Goal: Task Accomplishment & Management: Use online tool/utility

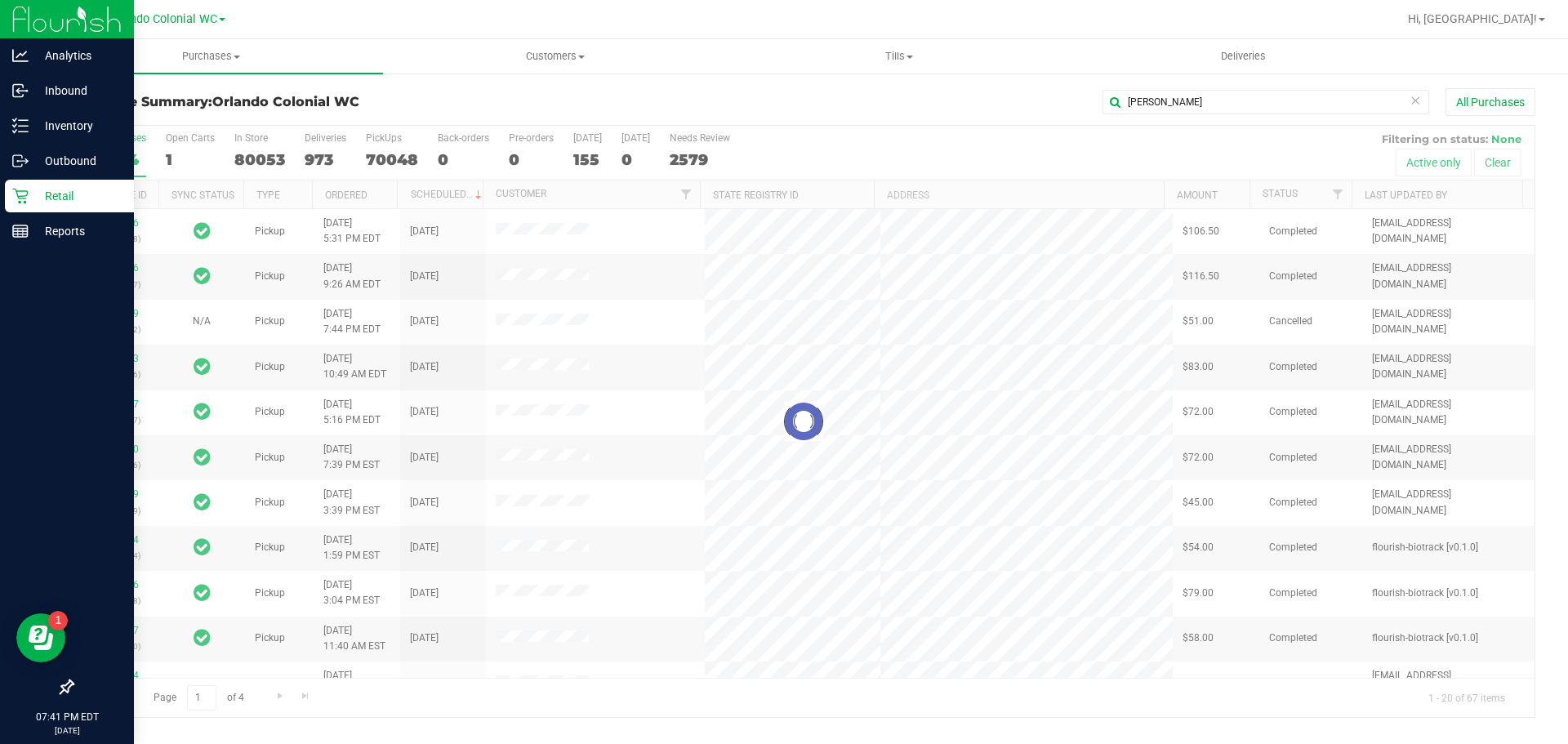
click at [28, 197] on p "Retail" at bounding box center [78, 196] width 98 height 20
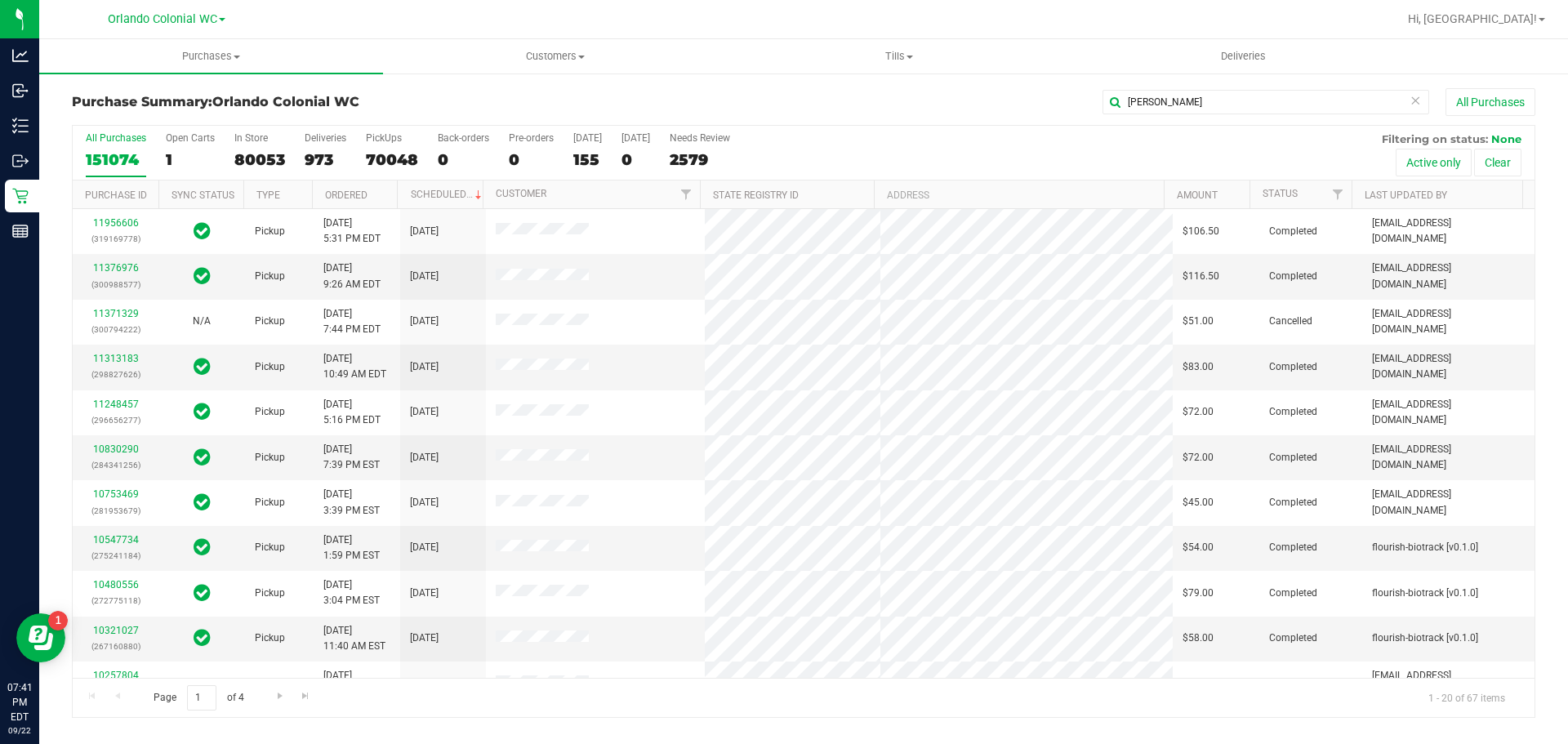
click at [1412, 102] on icon at bounding box center [1415, 100] width 12 height 20
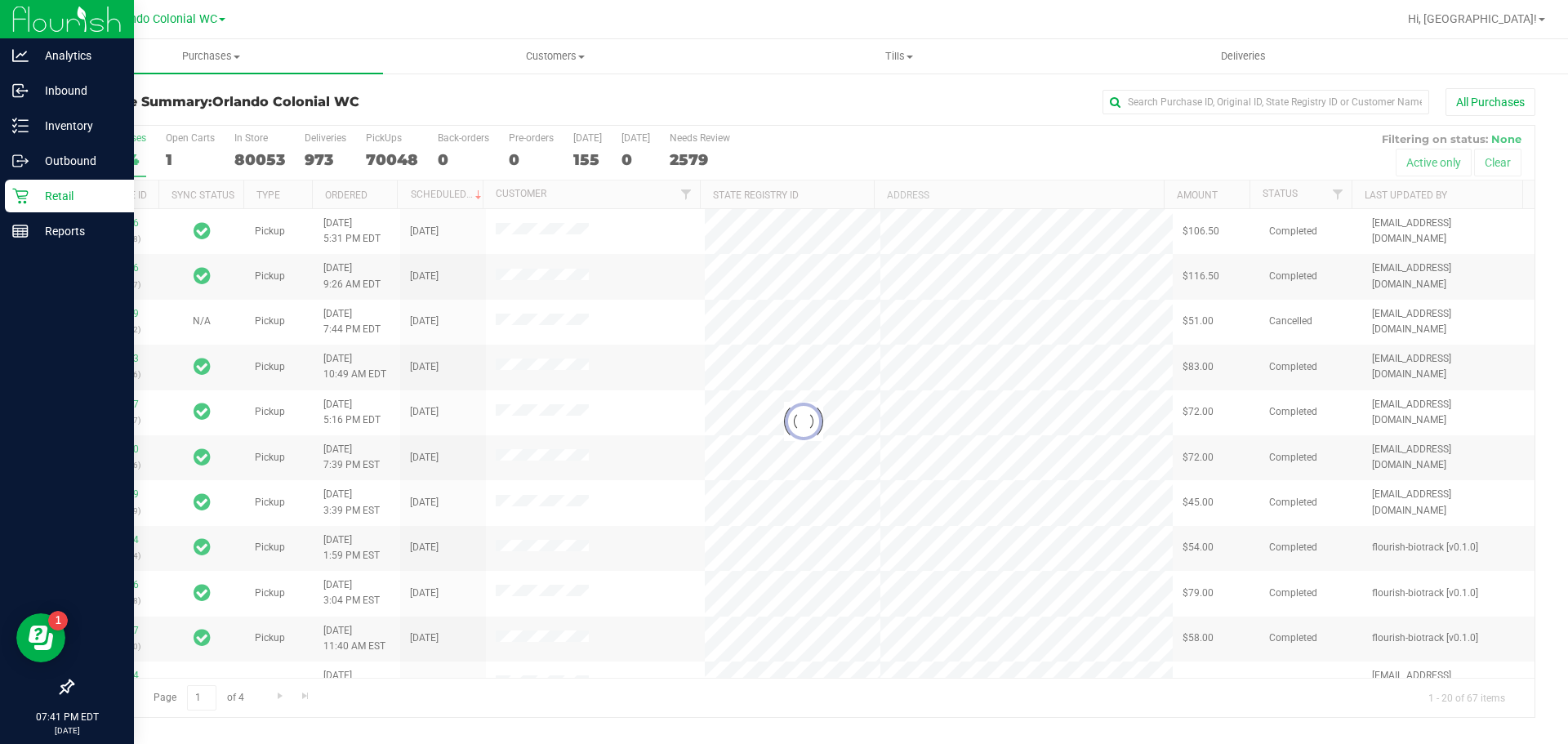
click at [55, 202] on p "Retail" at bounding box center [78, 196] width 98 height 20
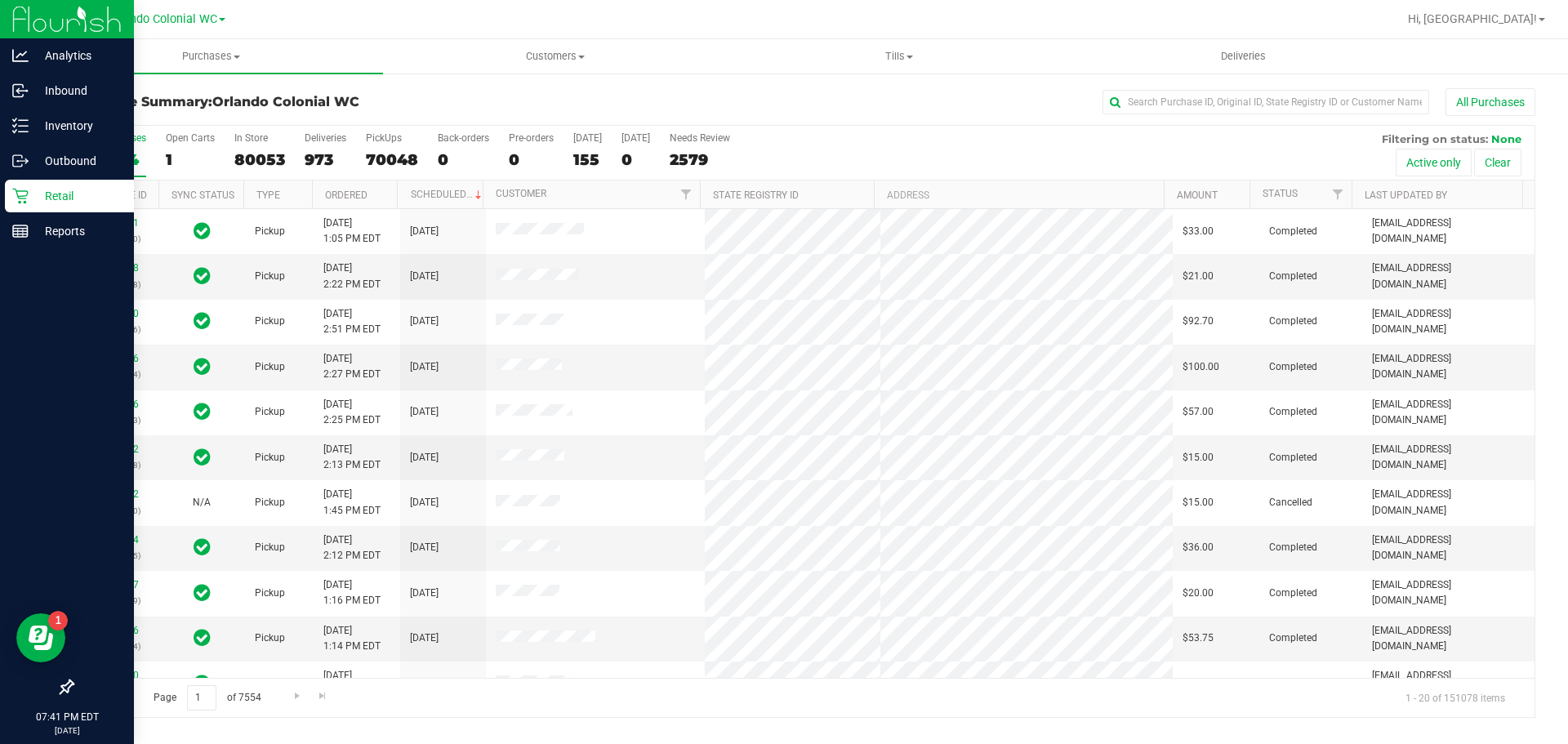
click at [55, 202] on p "Retail" at bounding box center [78, 196] width 98 height 20
click at [51, 188] on p "Retail" at bounding box center [78, 196] width 98 height 20
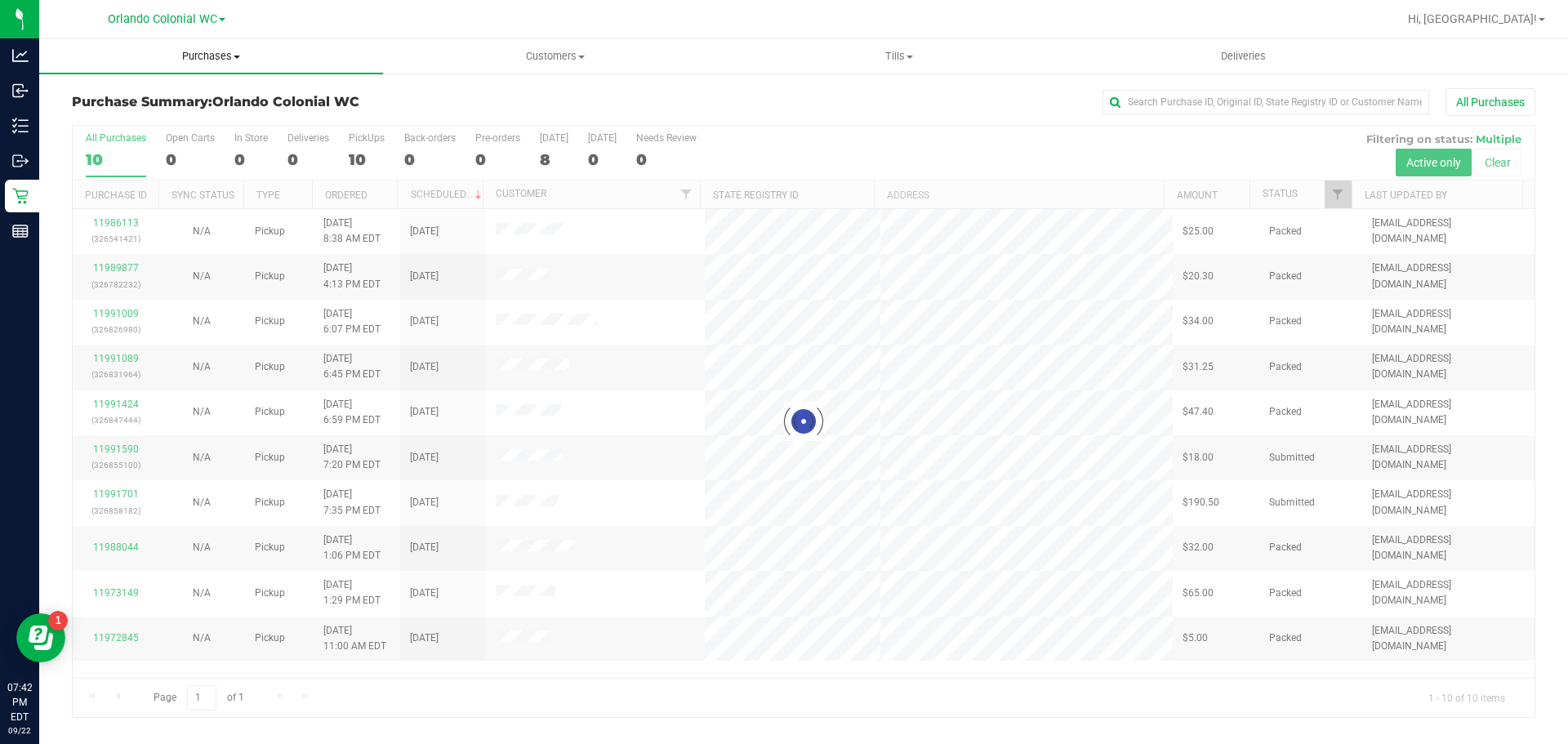
click at [212, 48] on uib-tab-heading "Purchases Summary of purchases Fulfillment All purchases" at bounding box center [211, 56] width 343 height 34
click at [166, 112] on li "Fulfillment" at bounding box center [211, 119] width 343 height 20
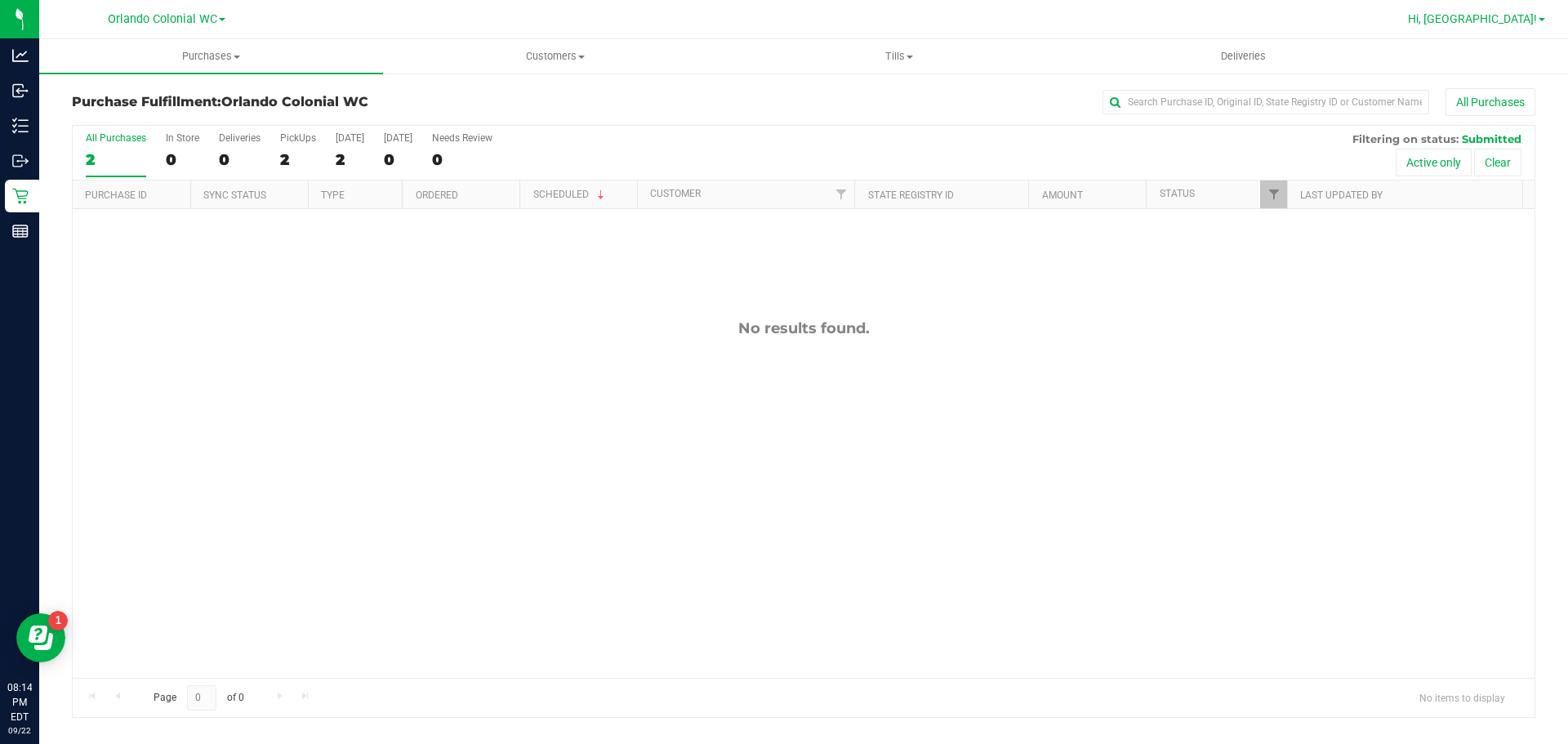
click at [1527, 17] on span "Hi, [GEOGRAPHIC_DATA]!" at bounding box center [1472, 18] width 129 height 13
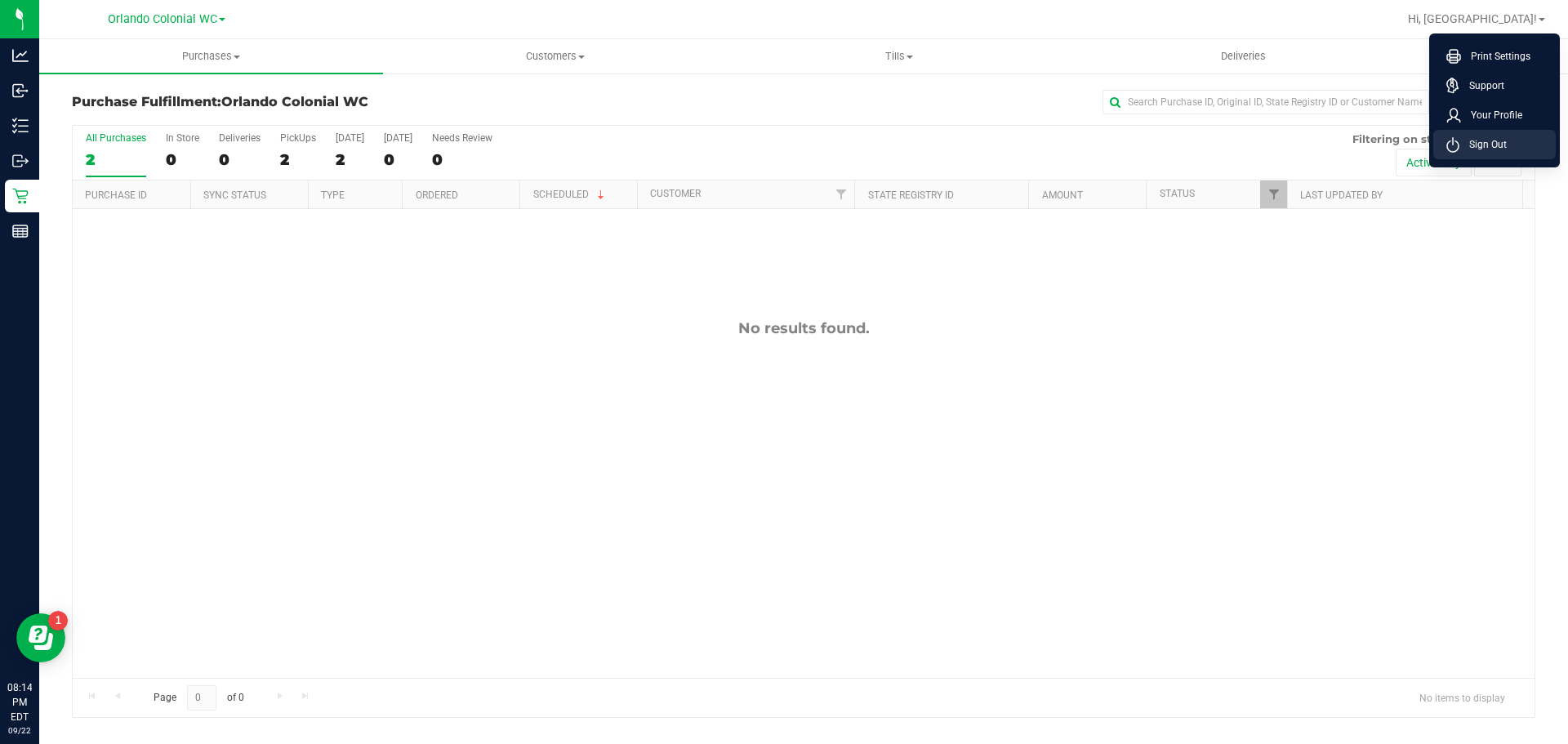
click at [1509, 142] on li "Sign Out" at bounding box center [1494, 144] width 123 height 29
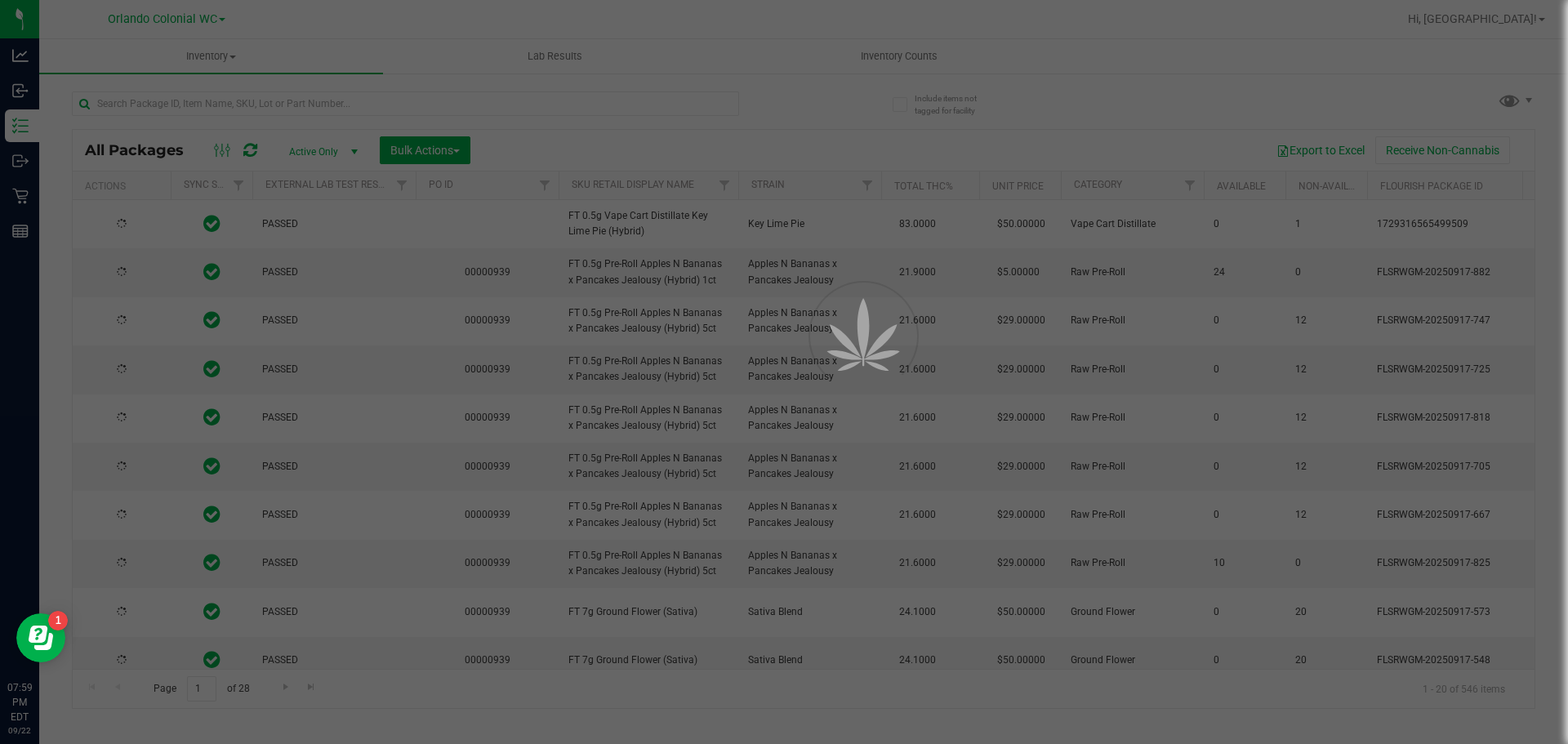
click at [421, 105] on div at bounding box center [784, 372] width 1568 height 744
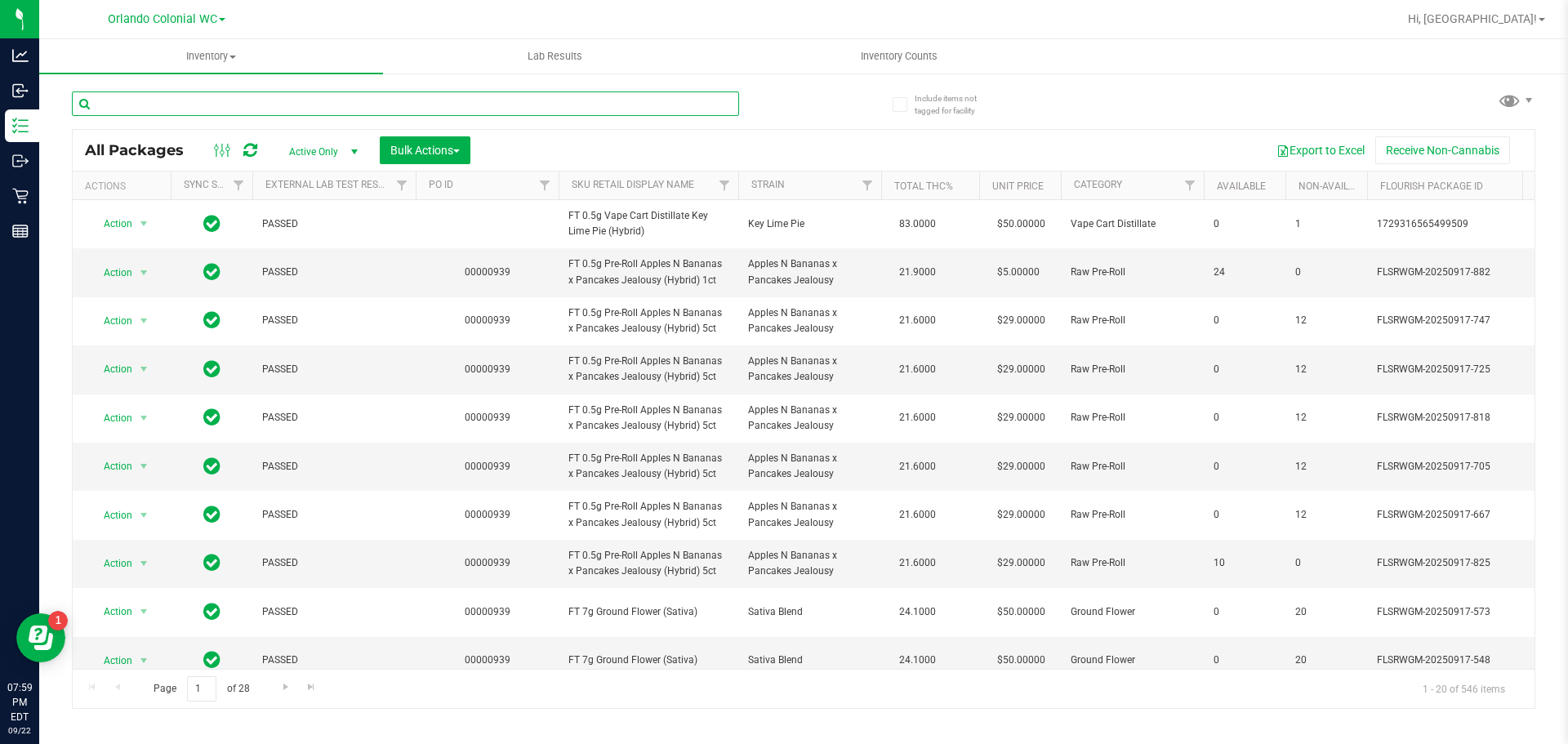
click at [411, 105] on input "text" at bounding box center [405, 103] width 667 height 25
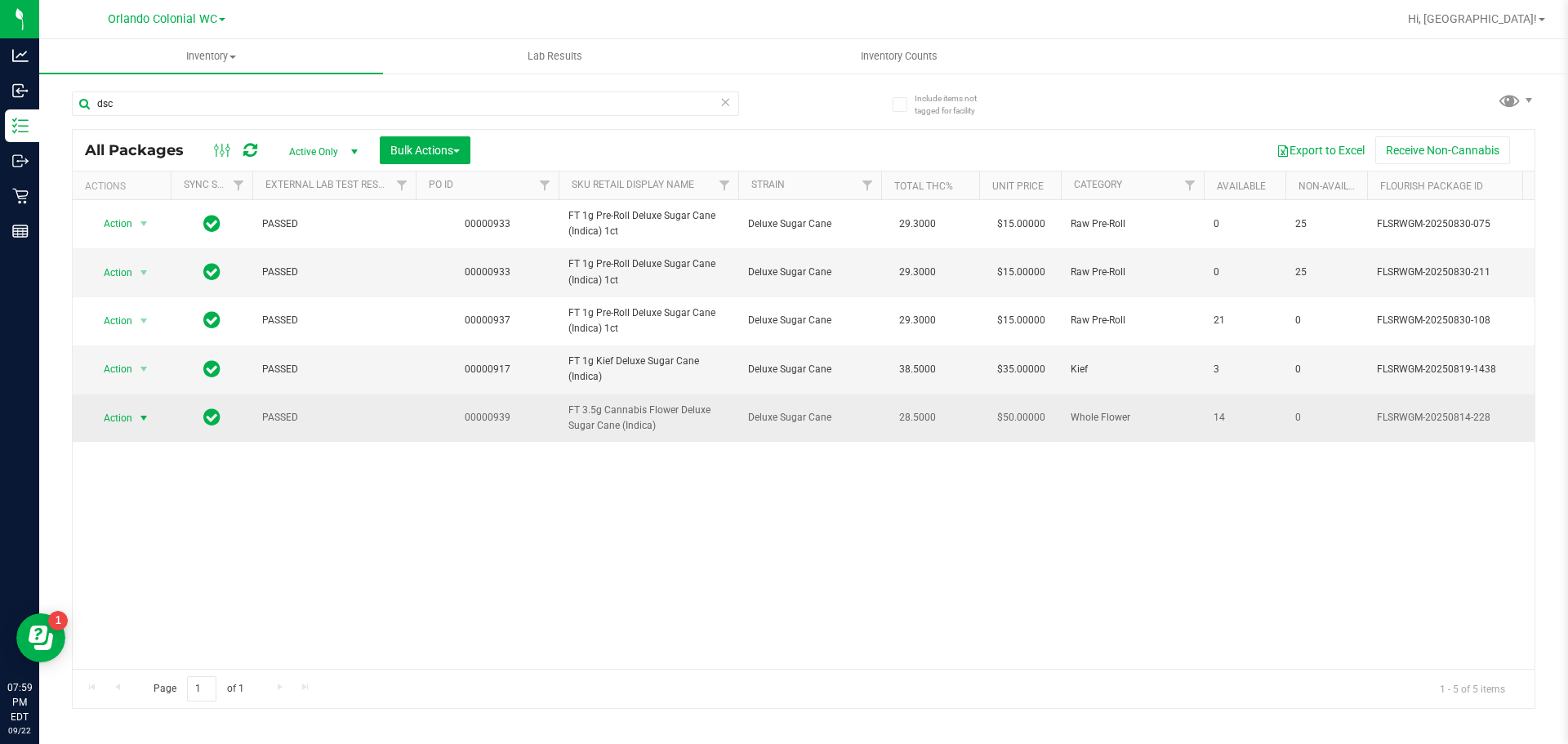
click at [129, 424] on span "Action" at bounding box center [111, 417] width 44 height 23
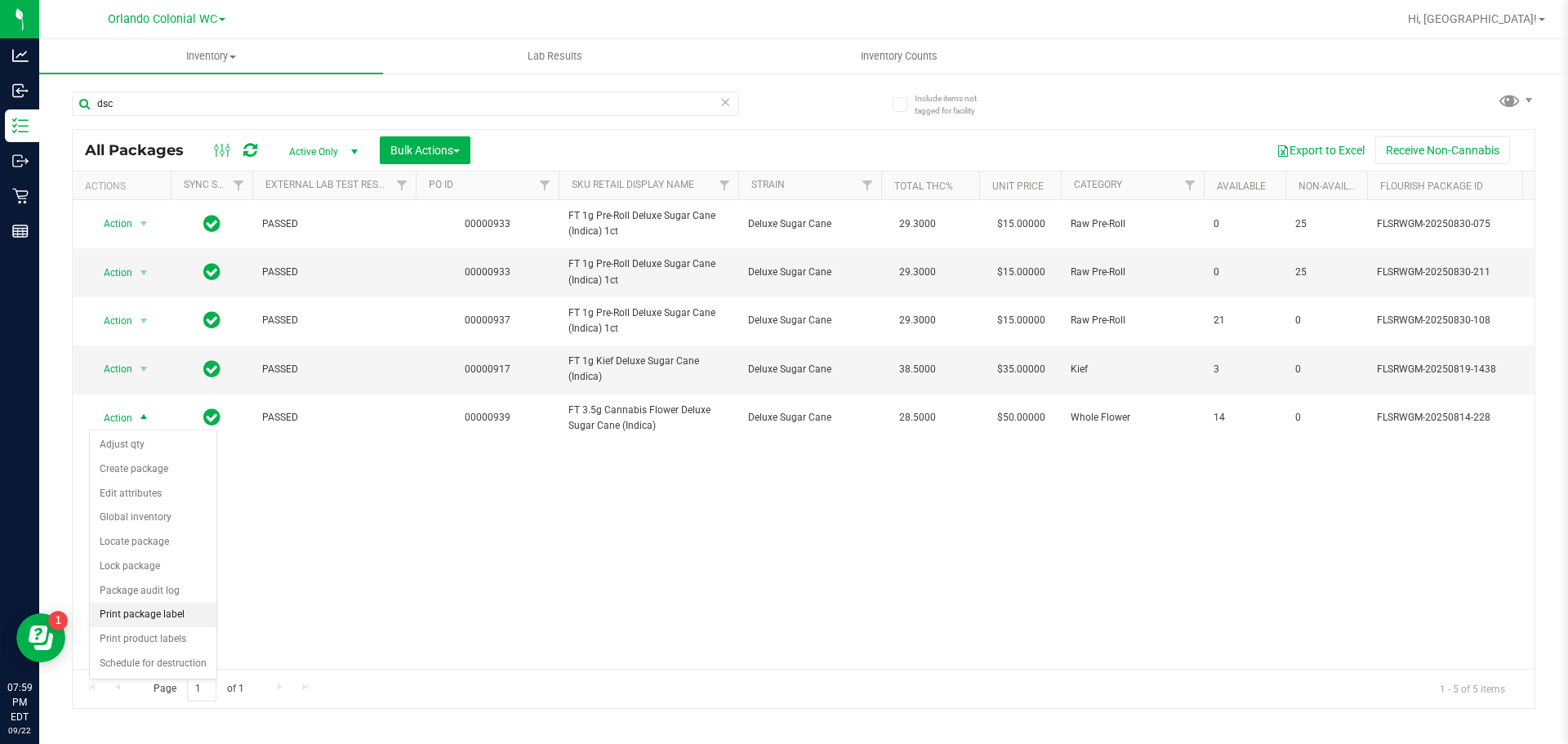
click at [183, 617] on li "Print package label" at bounding box center [153, 614] width 127 height 25
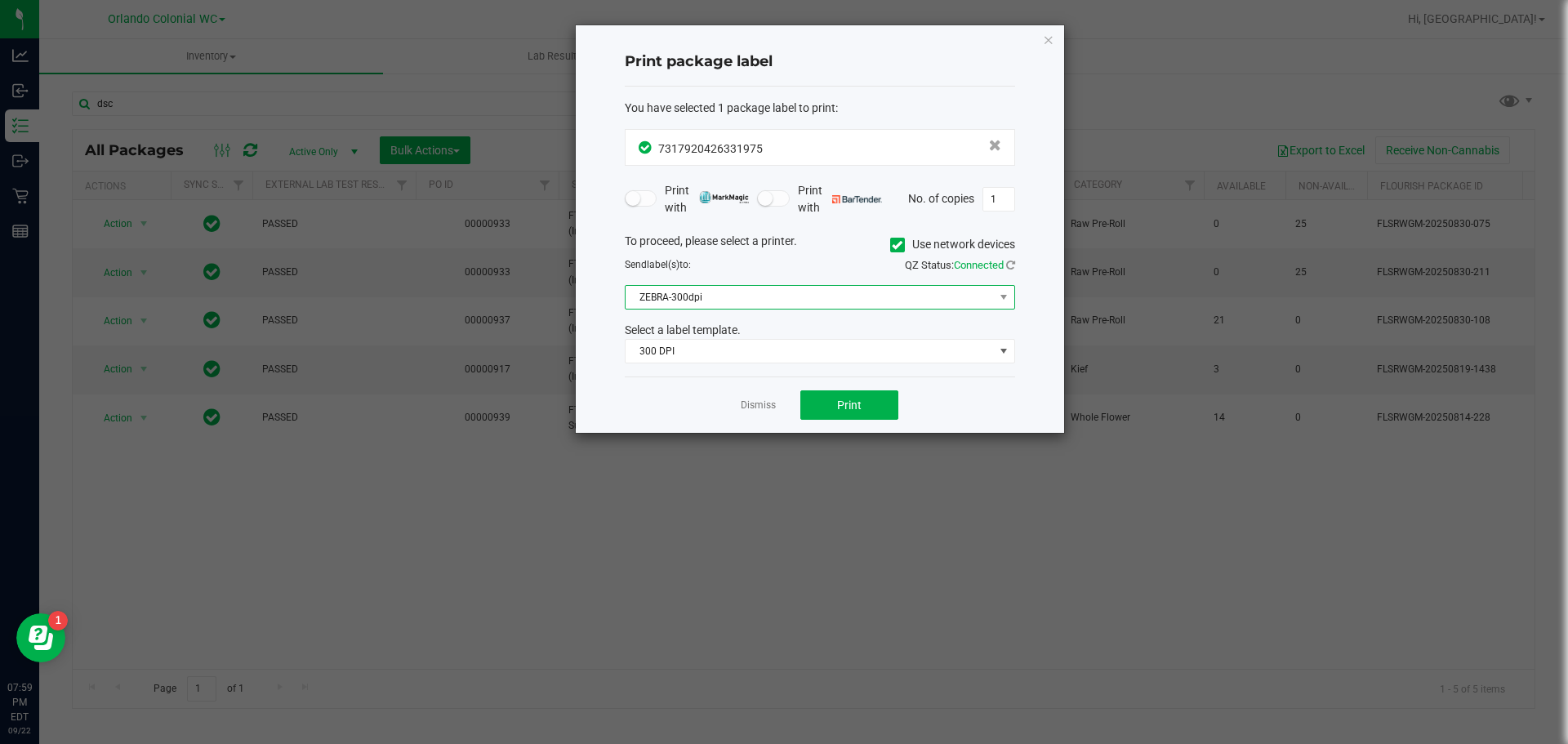
click at [796, 299] on span "ZEBRA-300dpi" at bounding box center [809, 296] width 368 height 23
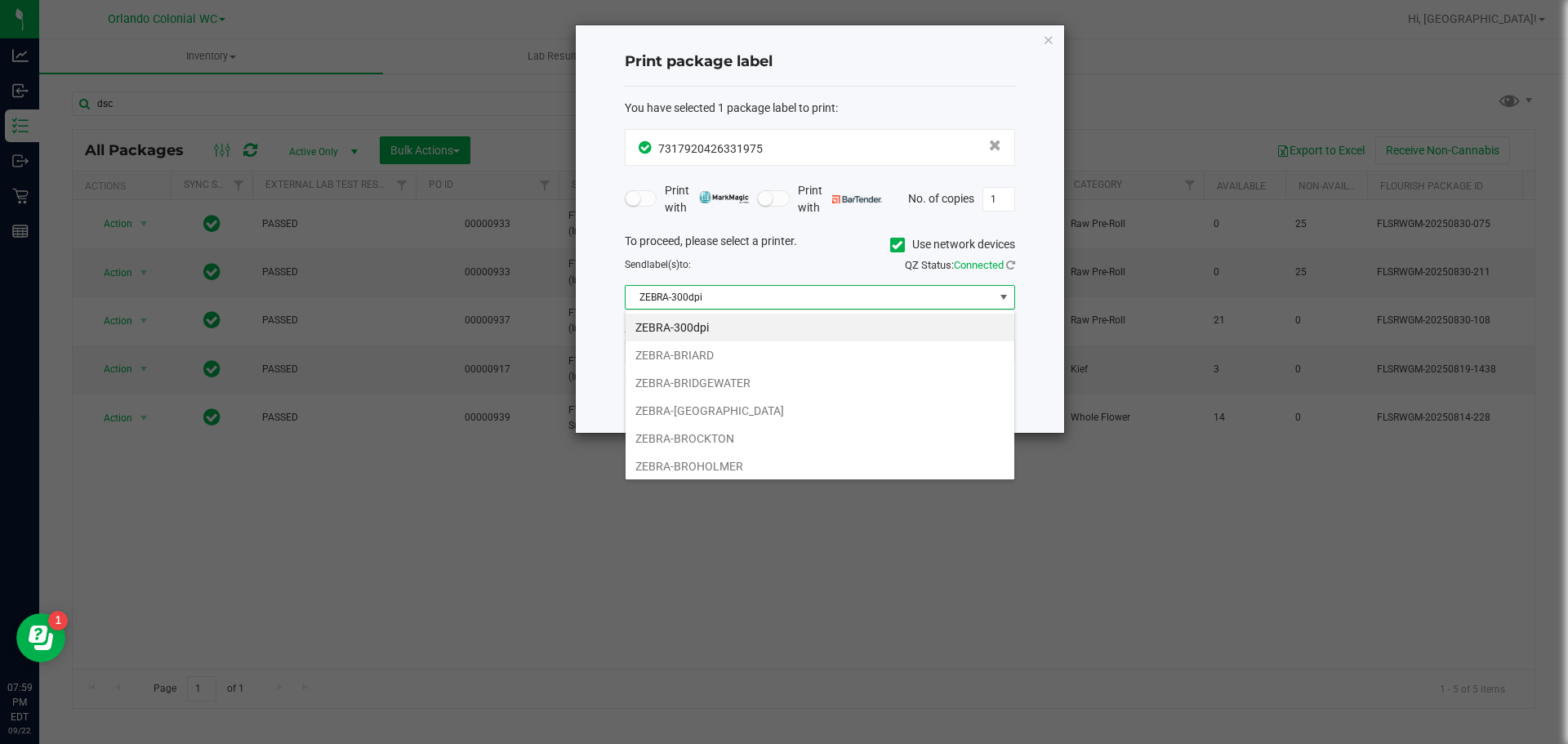
scroll to position [25, 391]
click at [757, 459] on li "ZEBRA-BROHOLMER" at bounding box center [819, 466] width 389 height 27
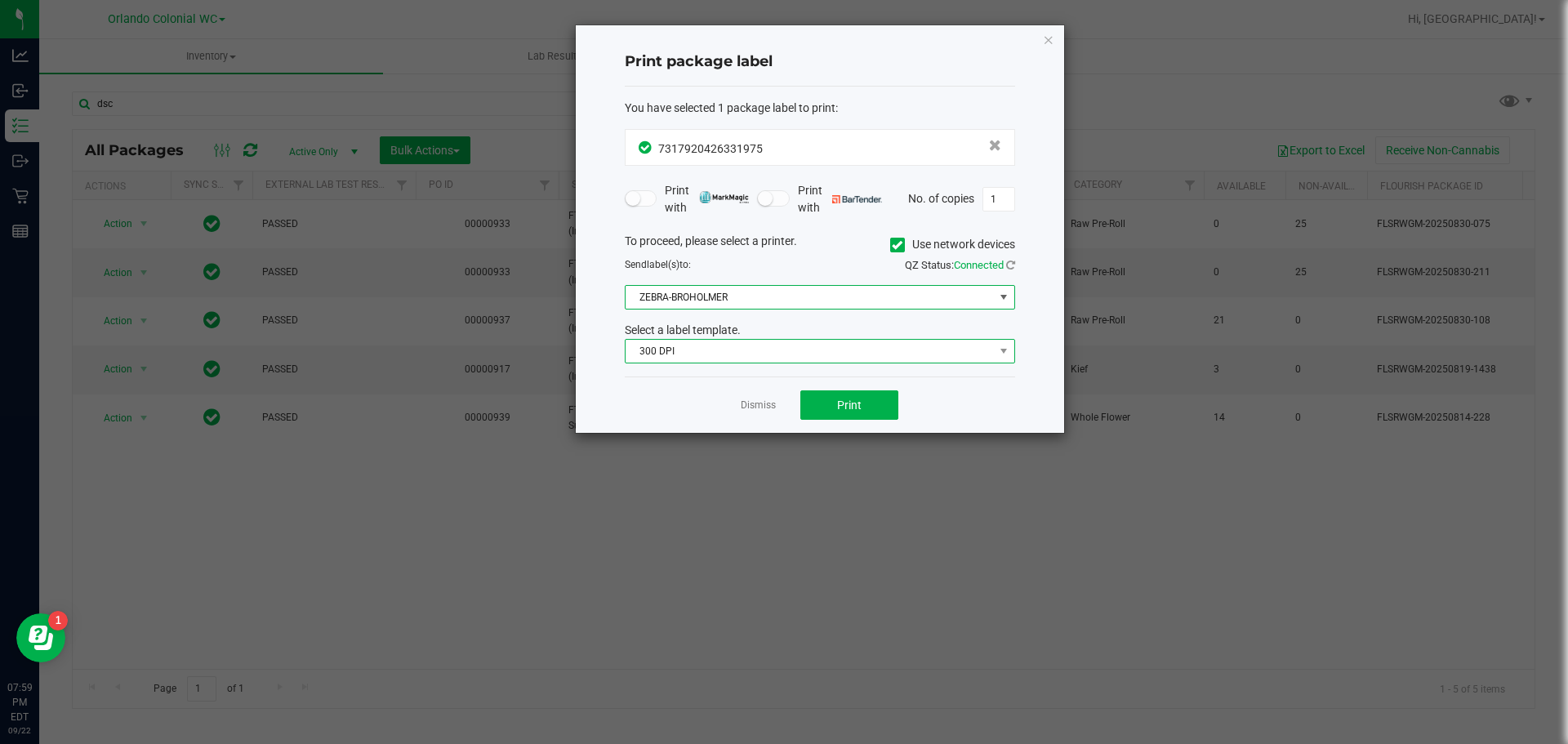
click at [726, 353] on span "300 DPI" at bounding box center [809, 350] width 368 height 23
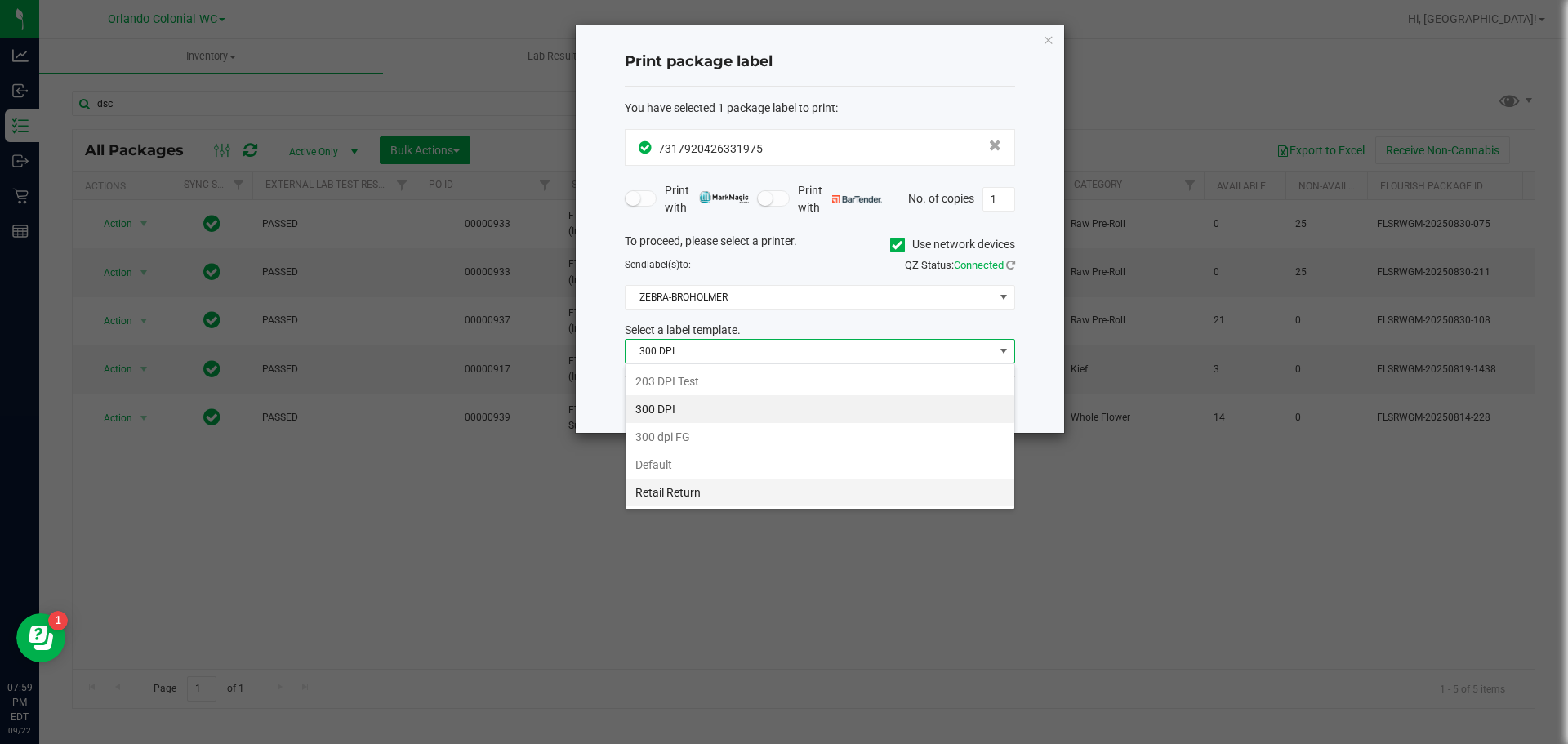
click at [732, 480] on li "Retail Return" at bounding box center [819, 493] width 389 height 27
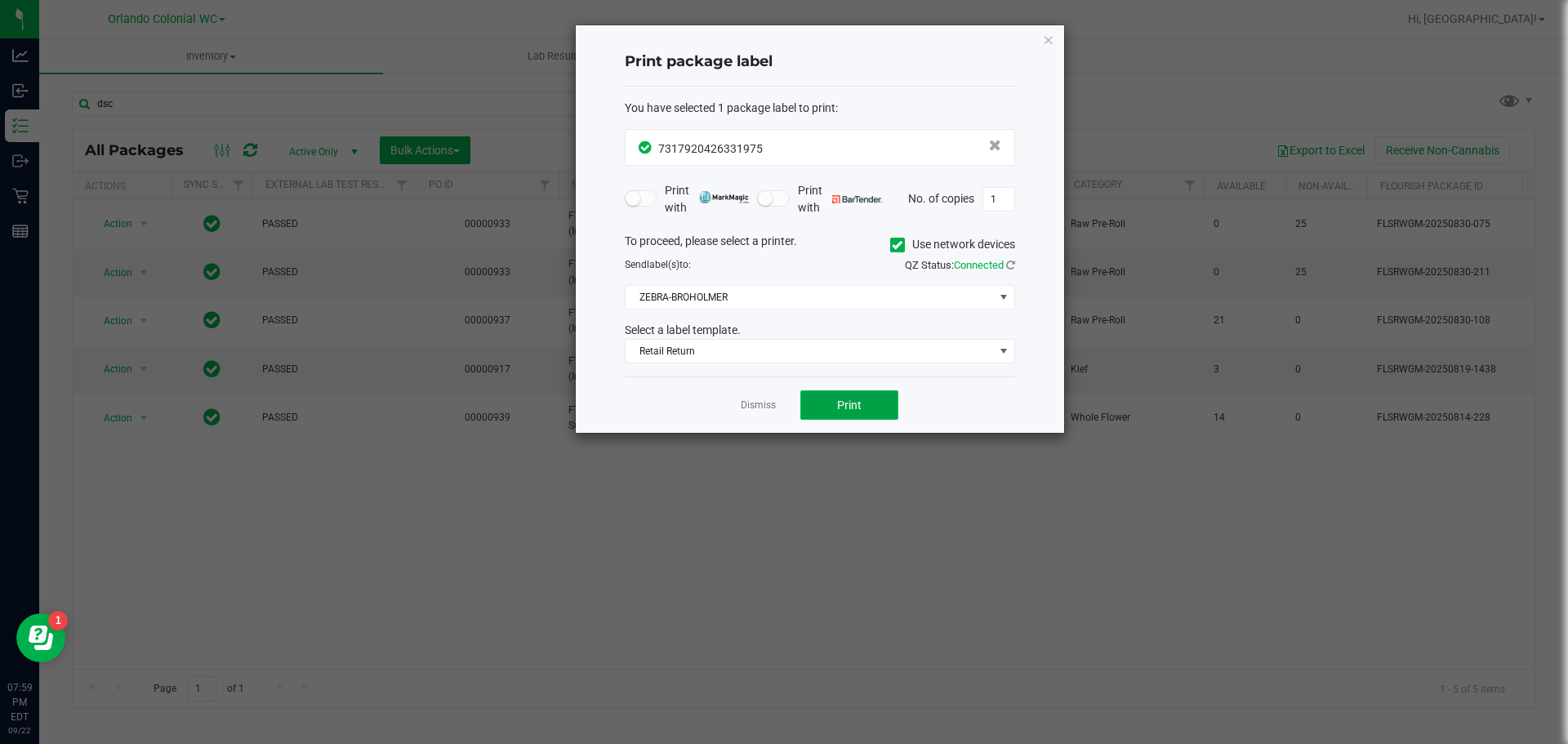
click at [830, 411] on button "Print" at bounding box center [850, 405] width 98 height 29
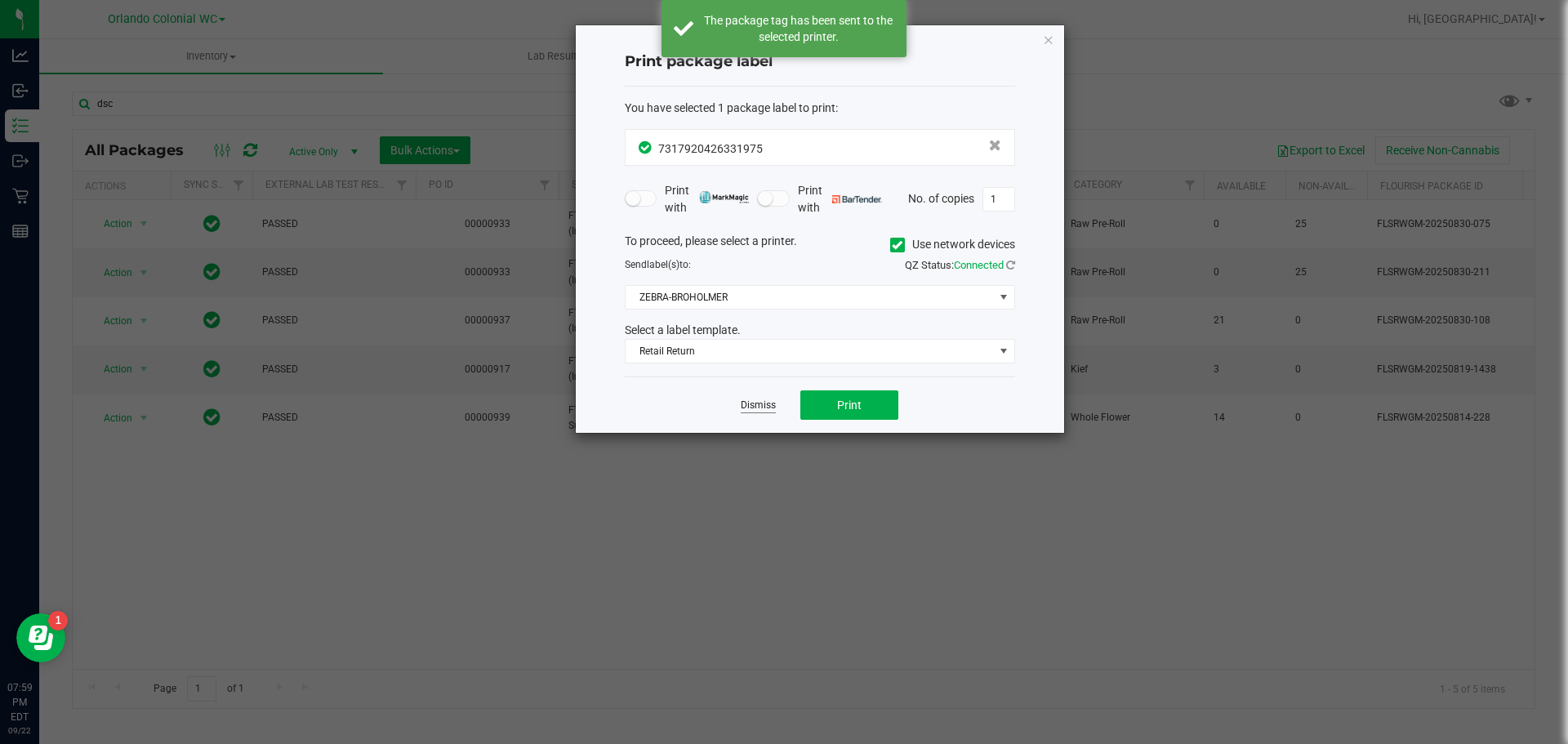
click at [758, 405] on link "Dismiss" at bounding box center [758, 405] width 35 height 14
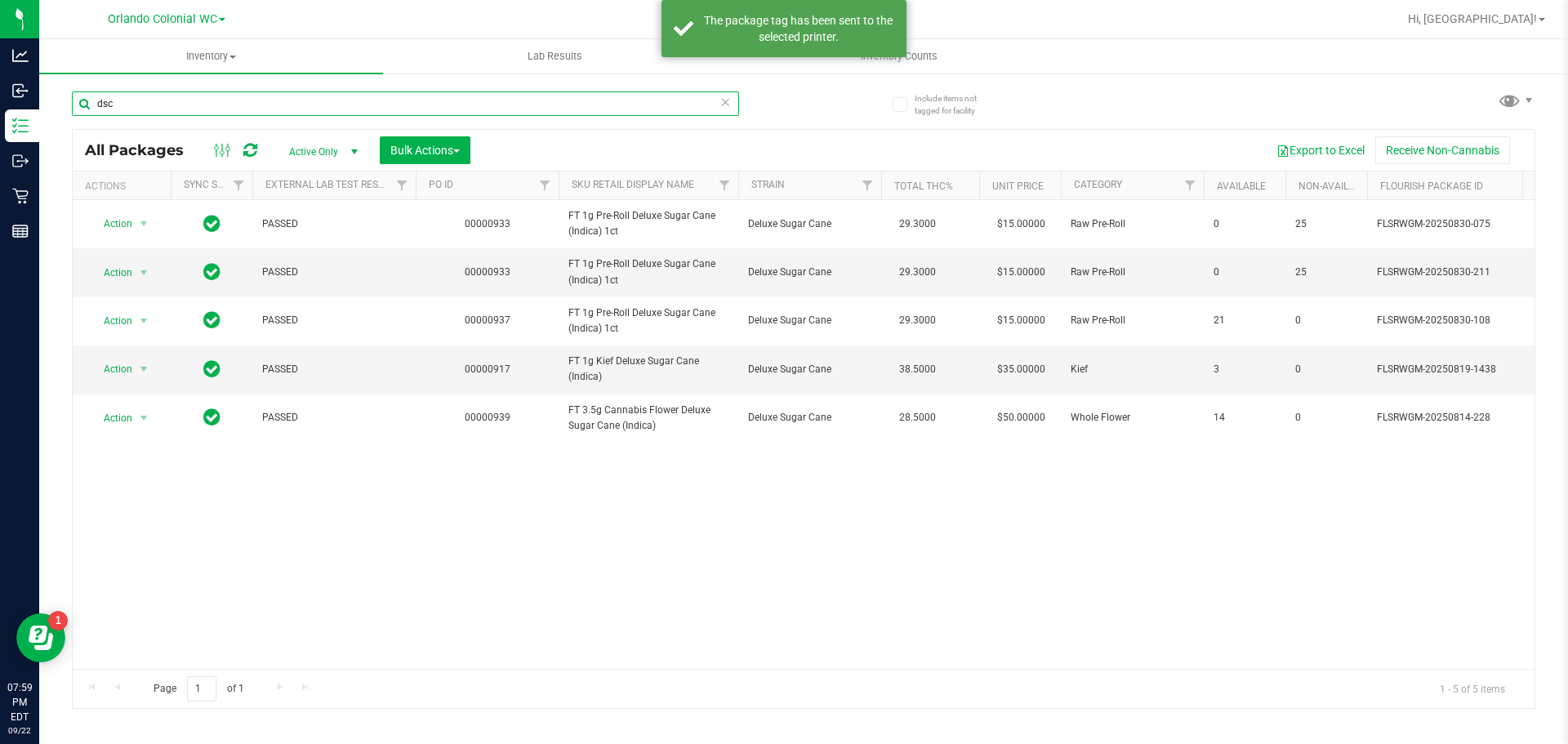
click at [271, 106] on input "dsc" at bounding box center [405, 103] width 667 height 25
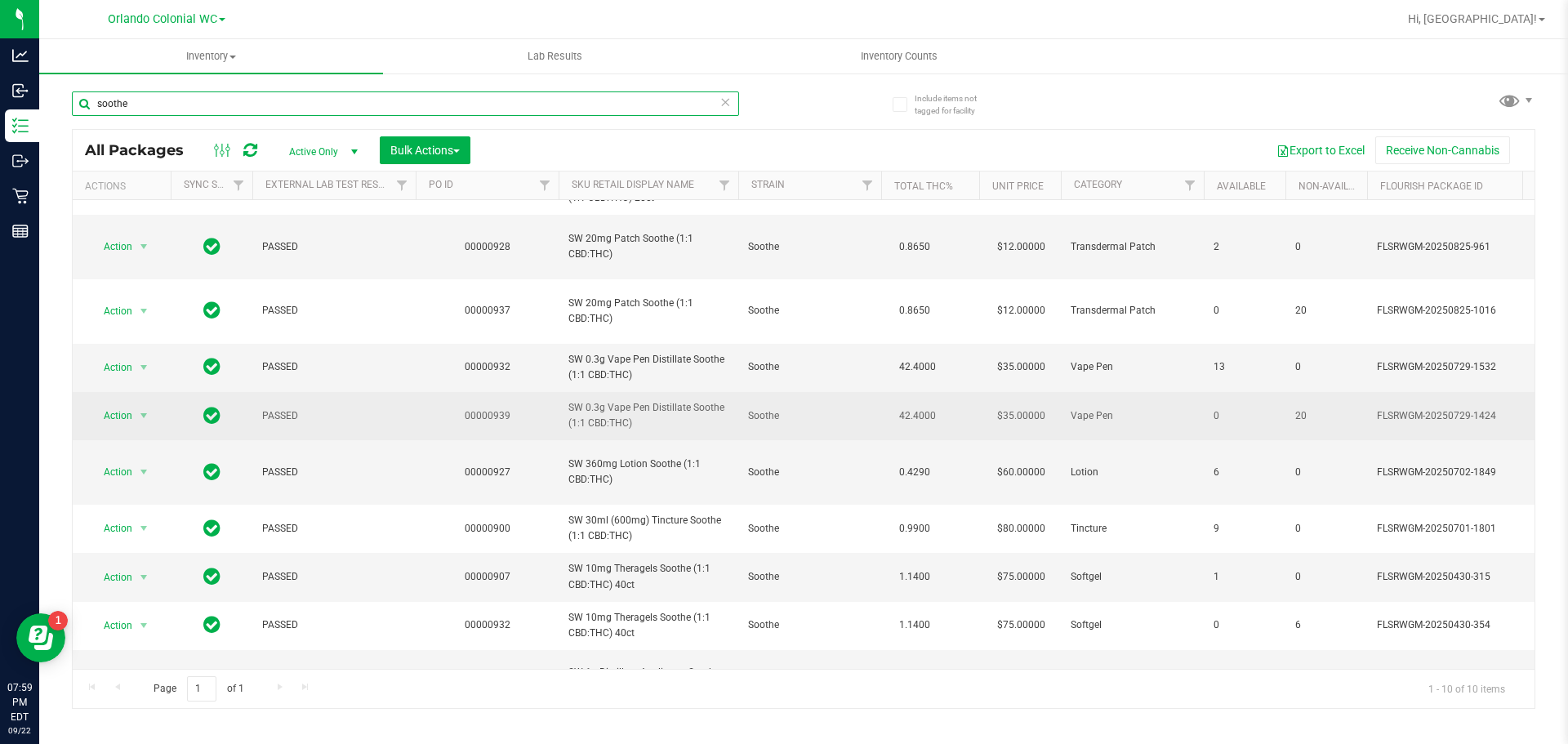
scroll to position [52, 0]
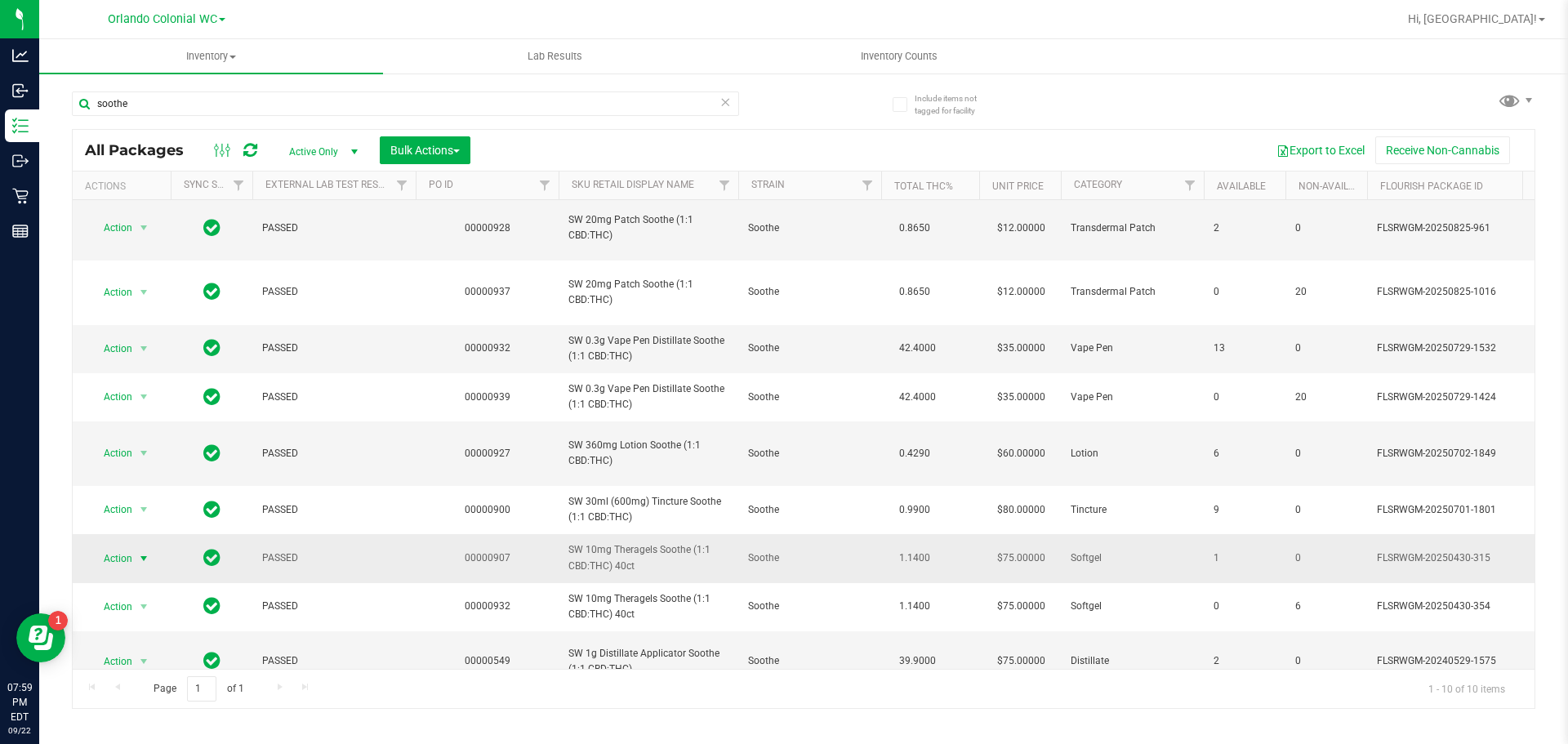
click at [116, 548] on span "Action" at bounding box center [111, 558] width 44 height 23
click at [134, 451] on li "Print package label" at bounding box center [153, 448] width 127 height 25
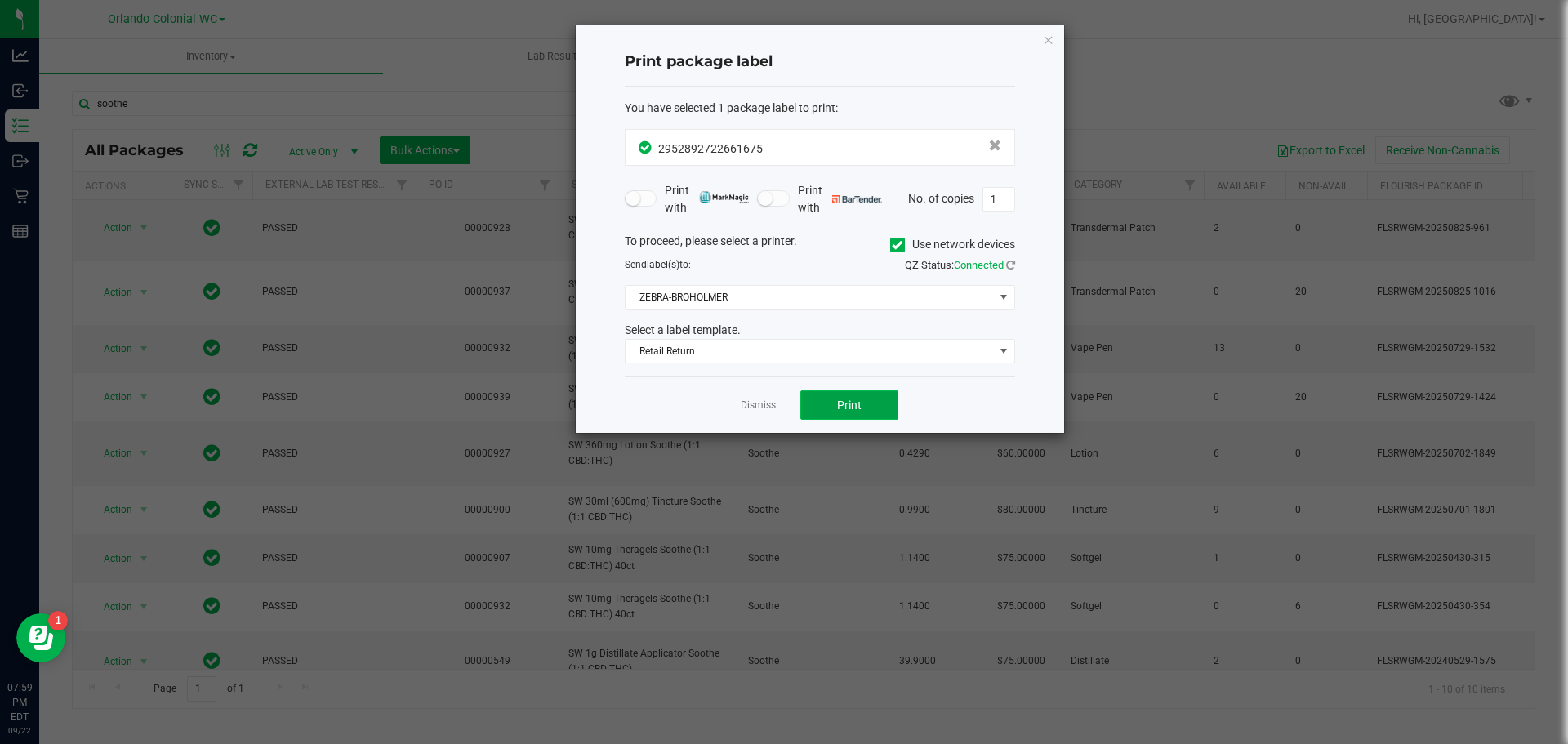
click at [859, 411] on span "Print" at bounding box center [849, 404] width 25 height 13
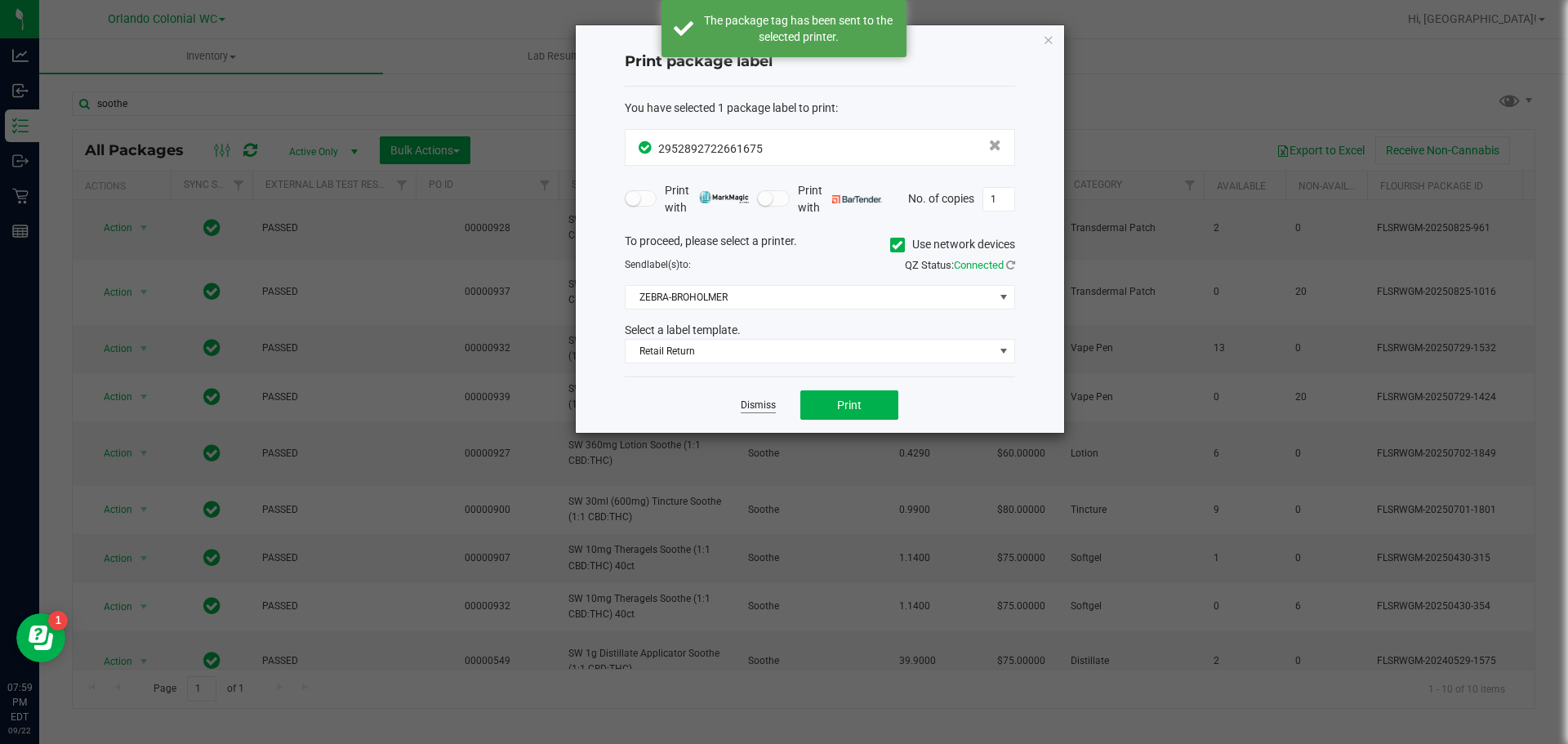
click at [761, 406] on link "Dismiss" at bounding box center [758, 405] width 35 height 14
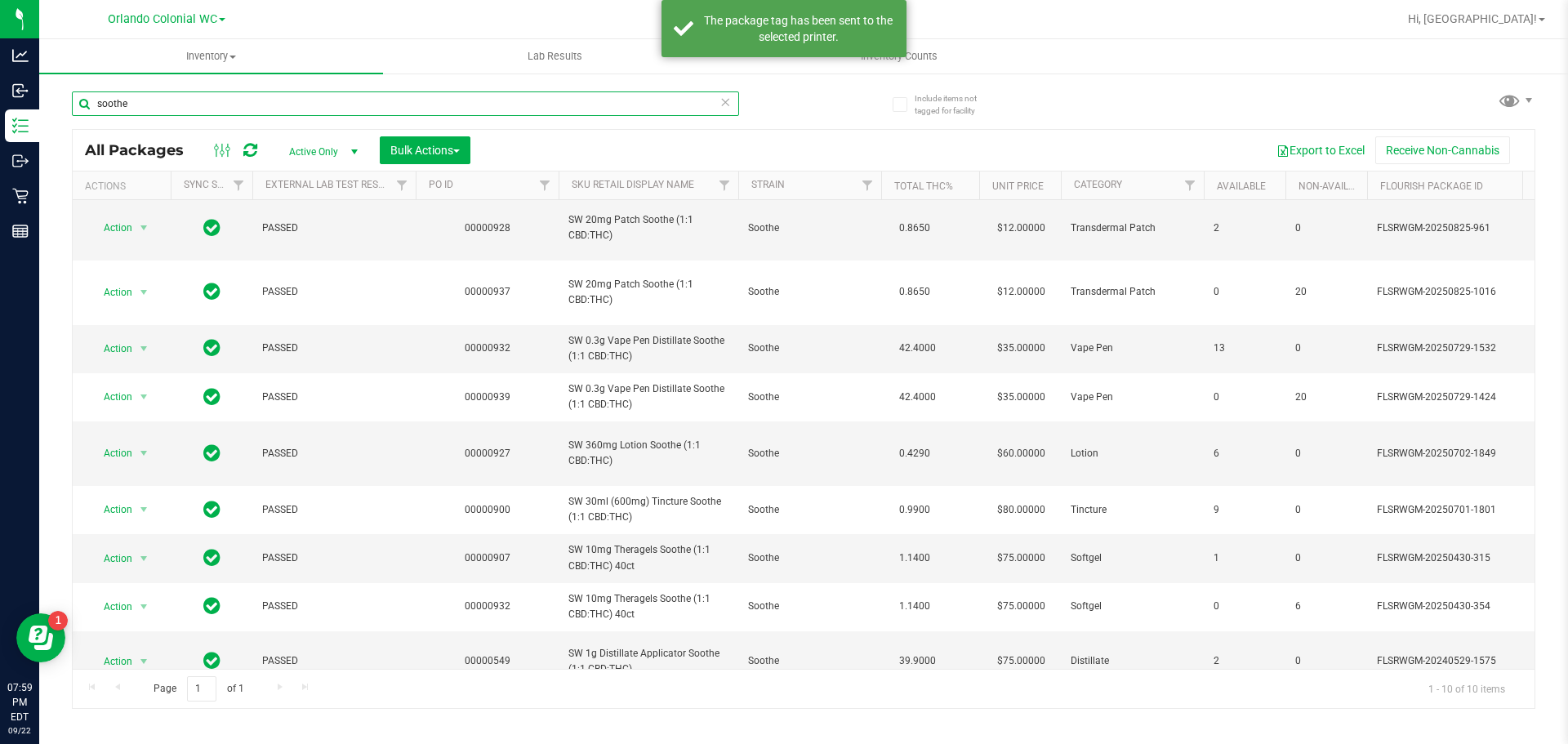
click at [555, 108] on input "soothe" at bounding box center [405, 103] width 667 height 25
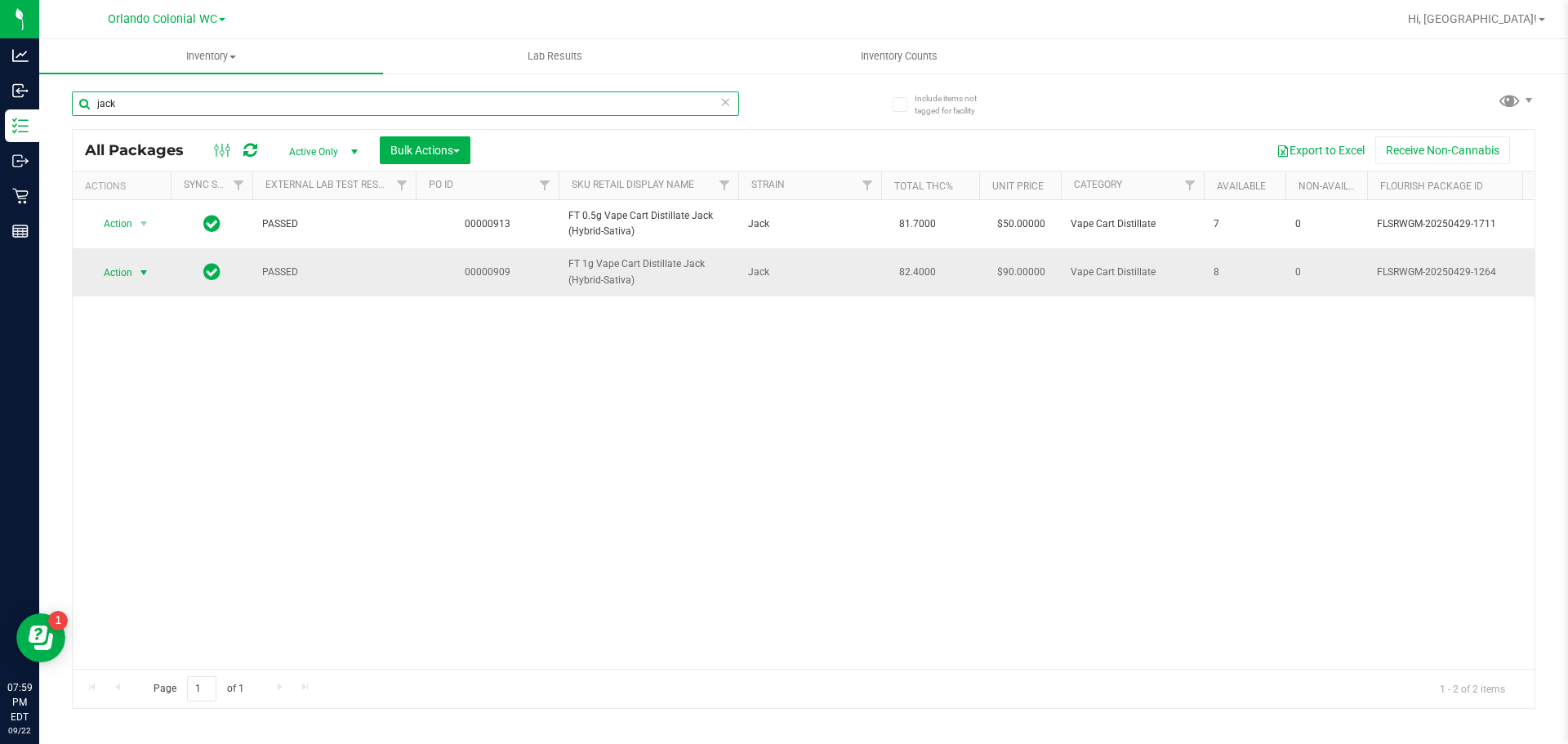
type input "jack"
click at [123, 262] on span "Action" at bounding box center [111, 272] width 44 height 23
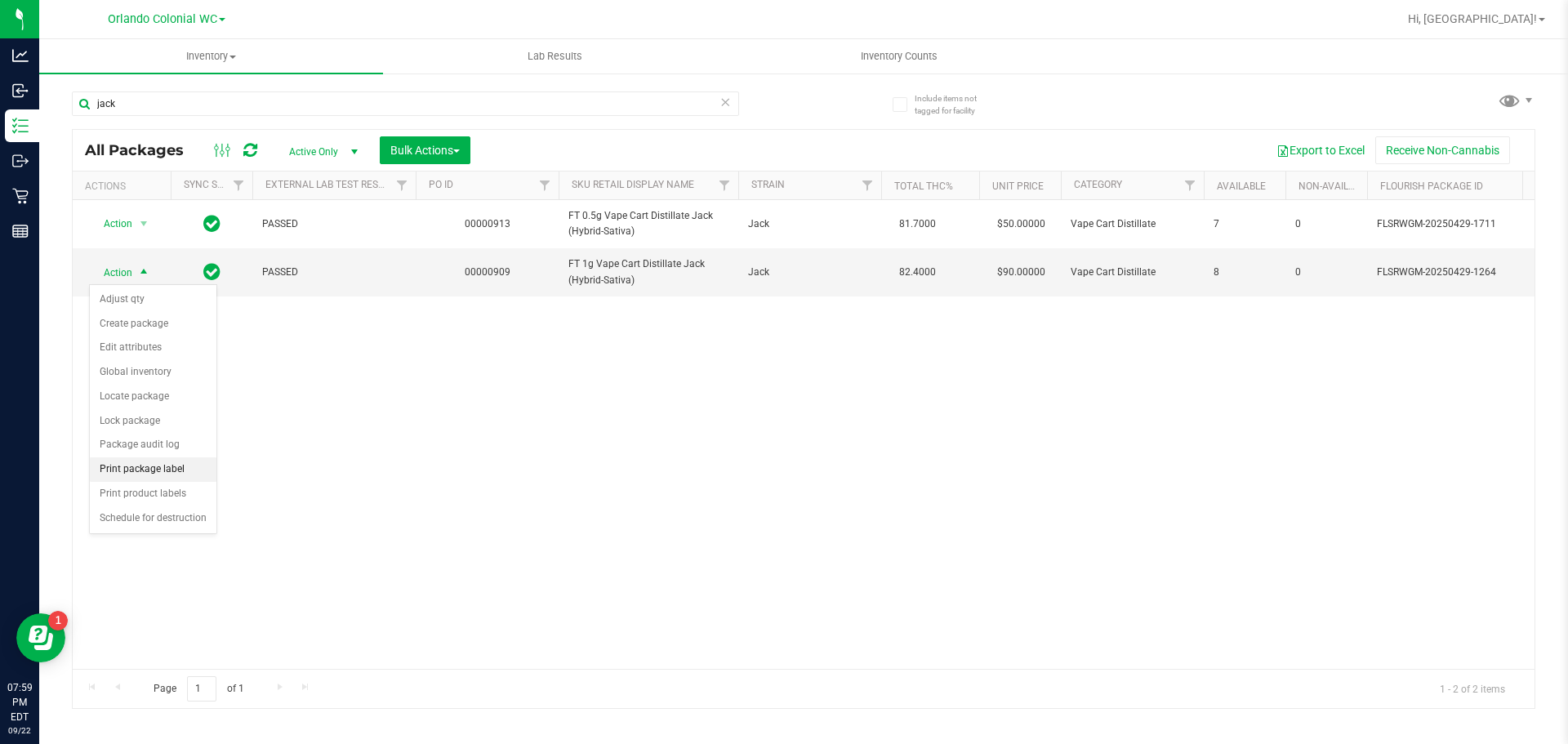
click at [155, 476] on li "Print package label" at bounding box center [153, 469] width 127 height 25
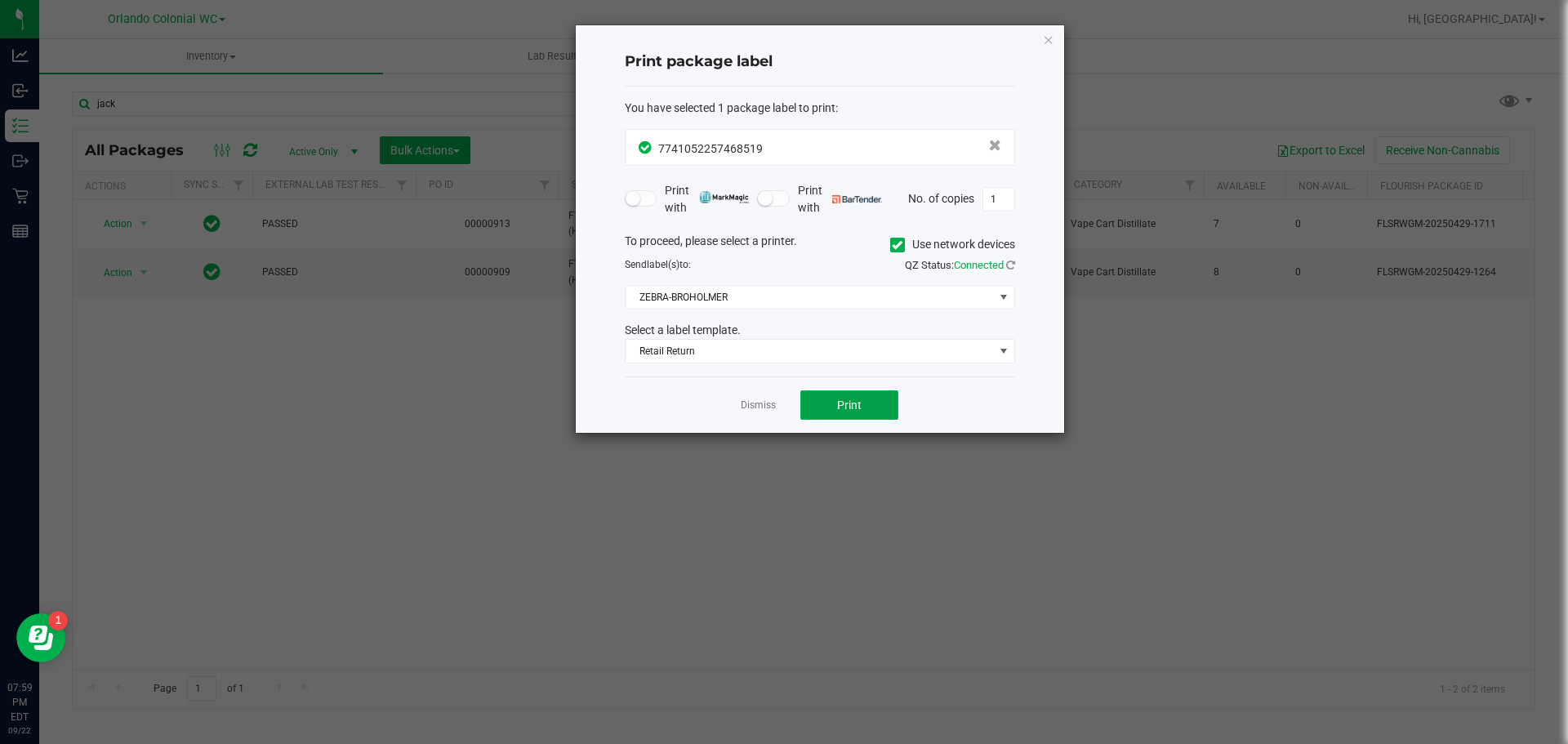
click at [854, 399] on span "Print" at bounding box center [849, 404] width 25 height 13
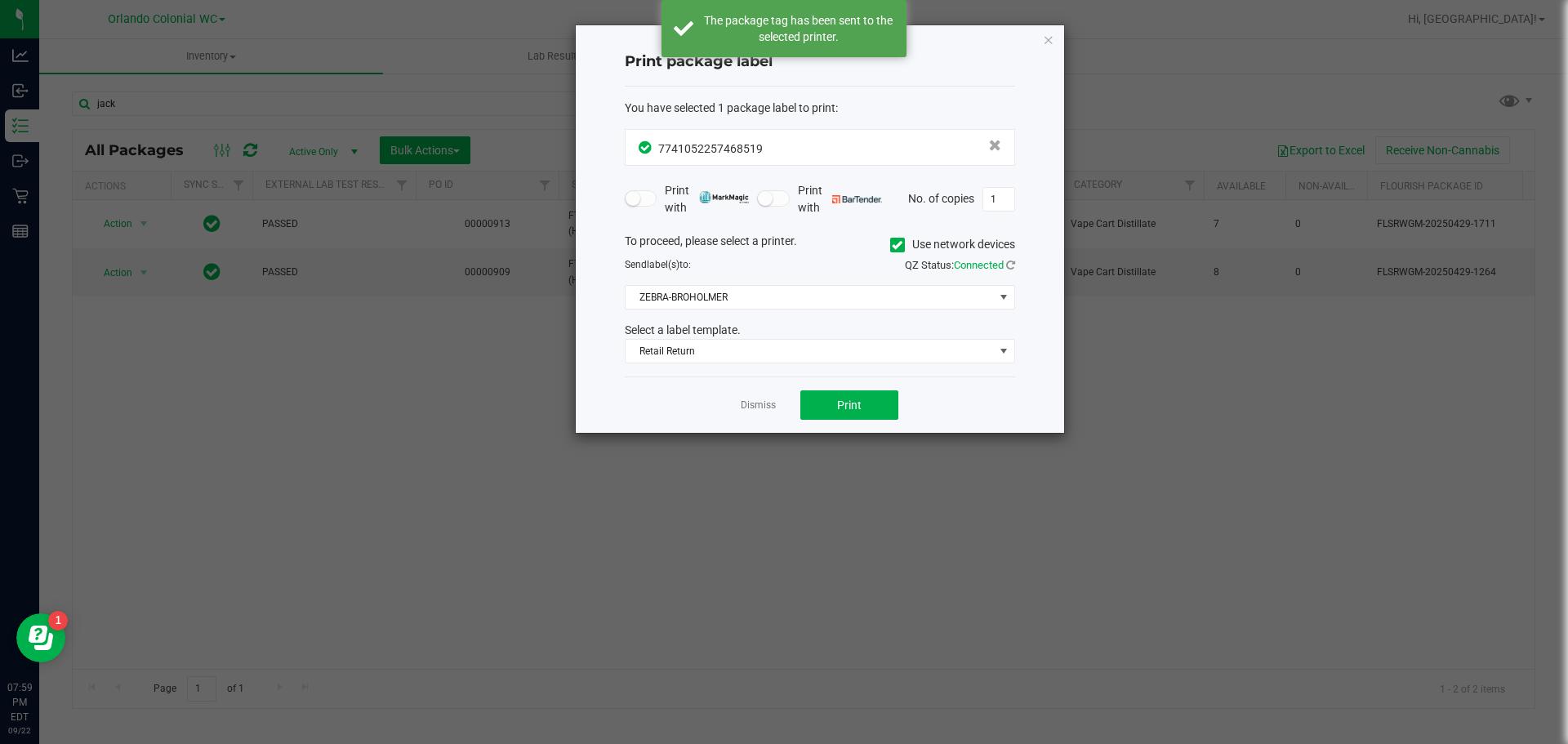
click at [752, 428] on div "Dismiss Print" at bounding box center [820, 404] width 391 height 56
click at [762, 410] on link "Dismiss" at bounding box center [758, 405] width 35 height 14
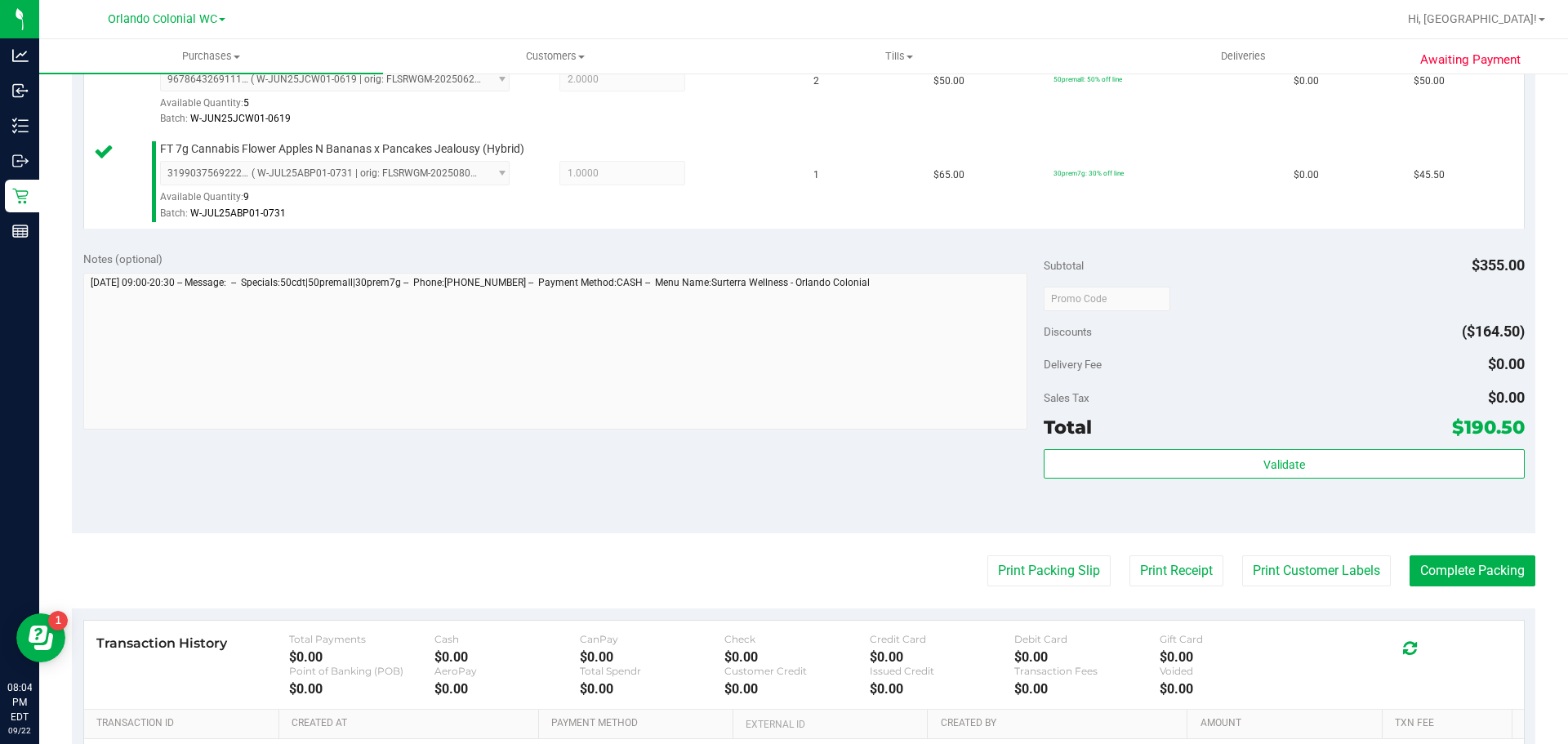
scroll to position [735, 0]
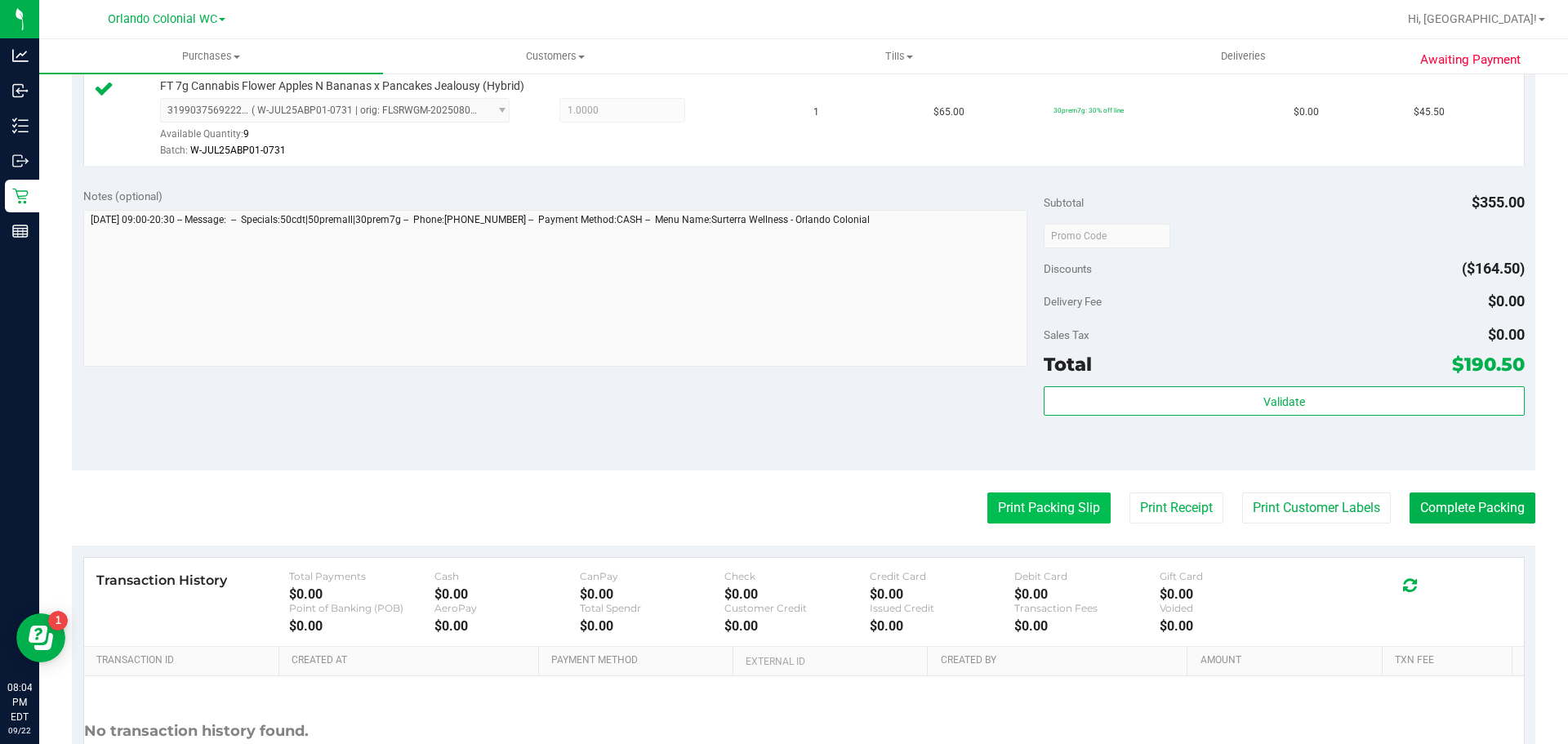
click at [1059, 514] on button "Print Packing Slip" at bounding box center [1049, 508] width 124 height 31
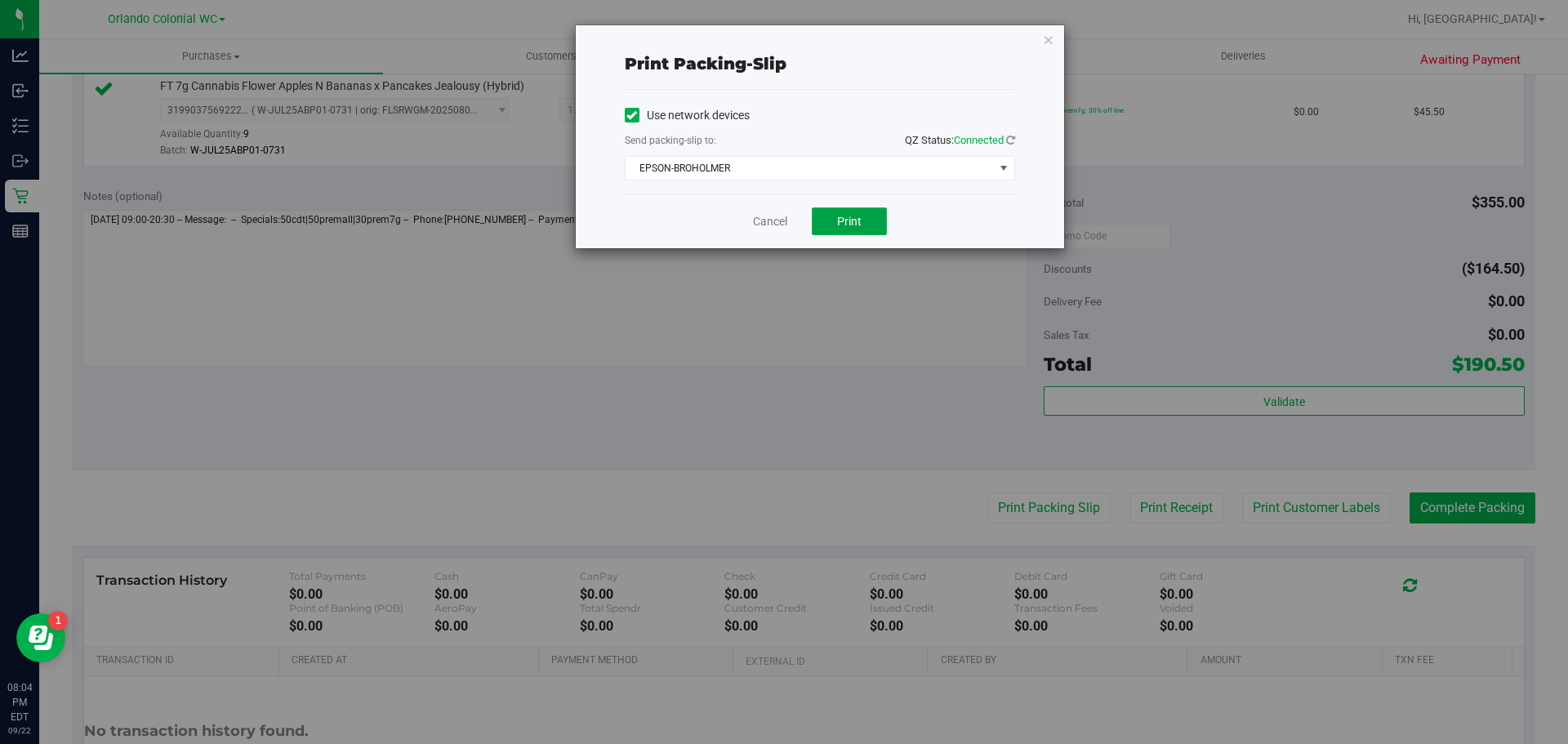
click at [850, 228] on button "Print" at bounding box center [849, 221] width 76 height 27
click at [772, 215] on link "Cancel" at bounding box center [769, 221] width 34 height 17
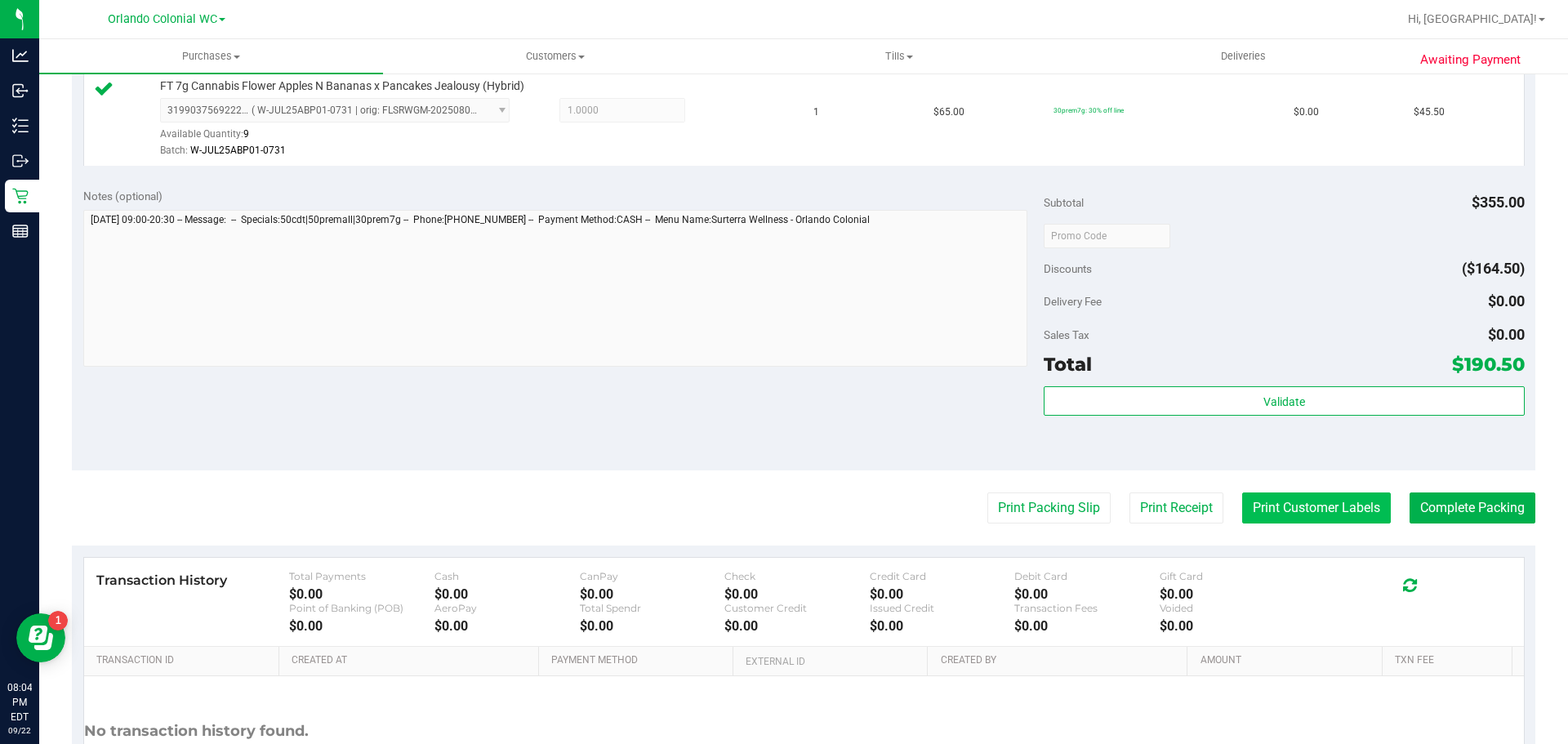
click at [1283, 510] on button "Print Customer Labels" at bounding box center [1316, 508] width 148 height 31
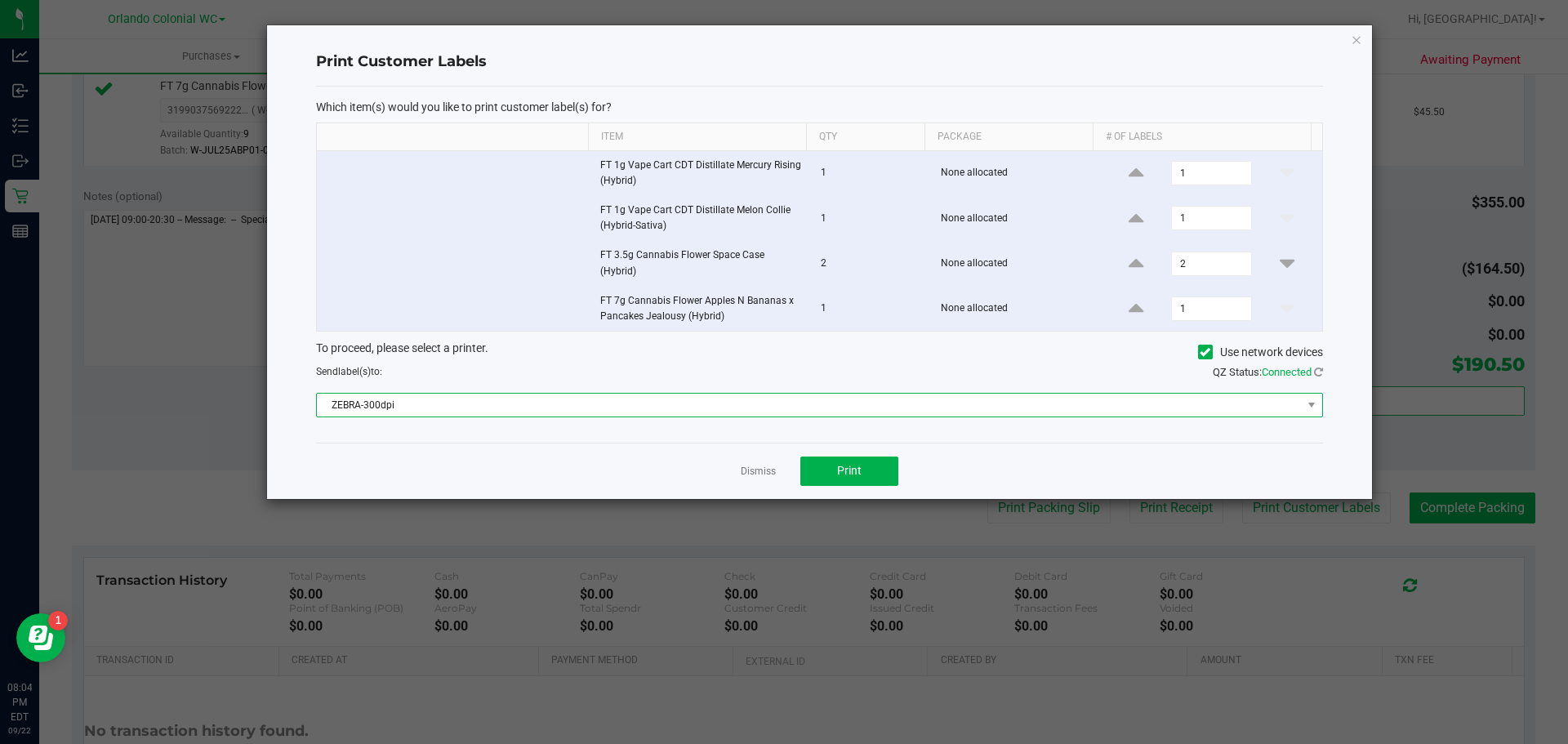
click at [536, 404] on span "ZEBRA-300dpi" at bounding box center [810, 404] width 985 height 23
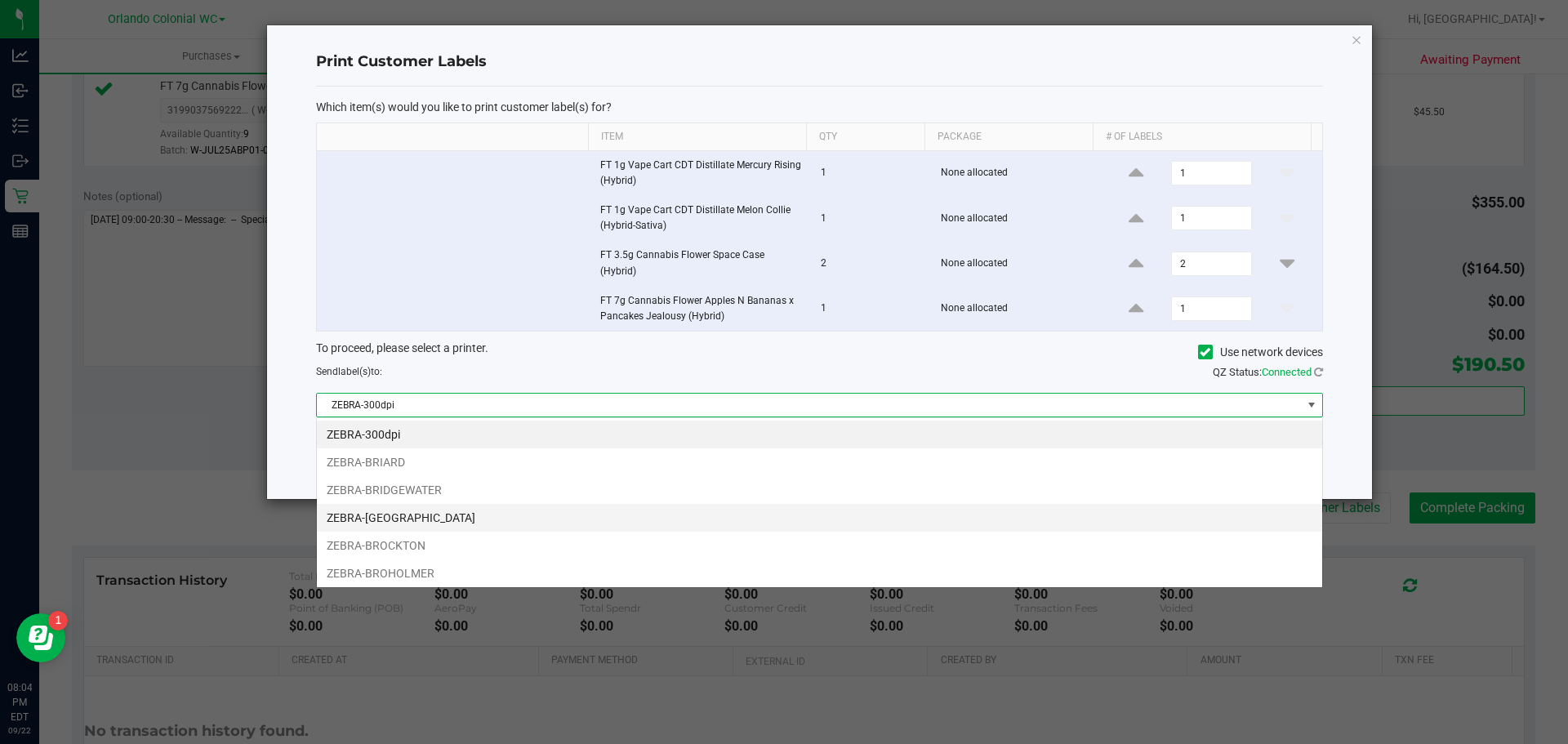
scroll to position [25, 1006]
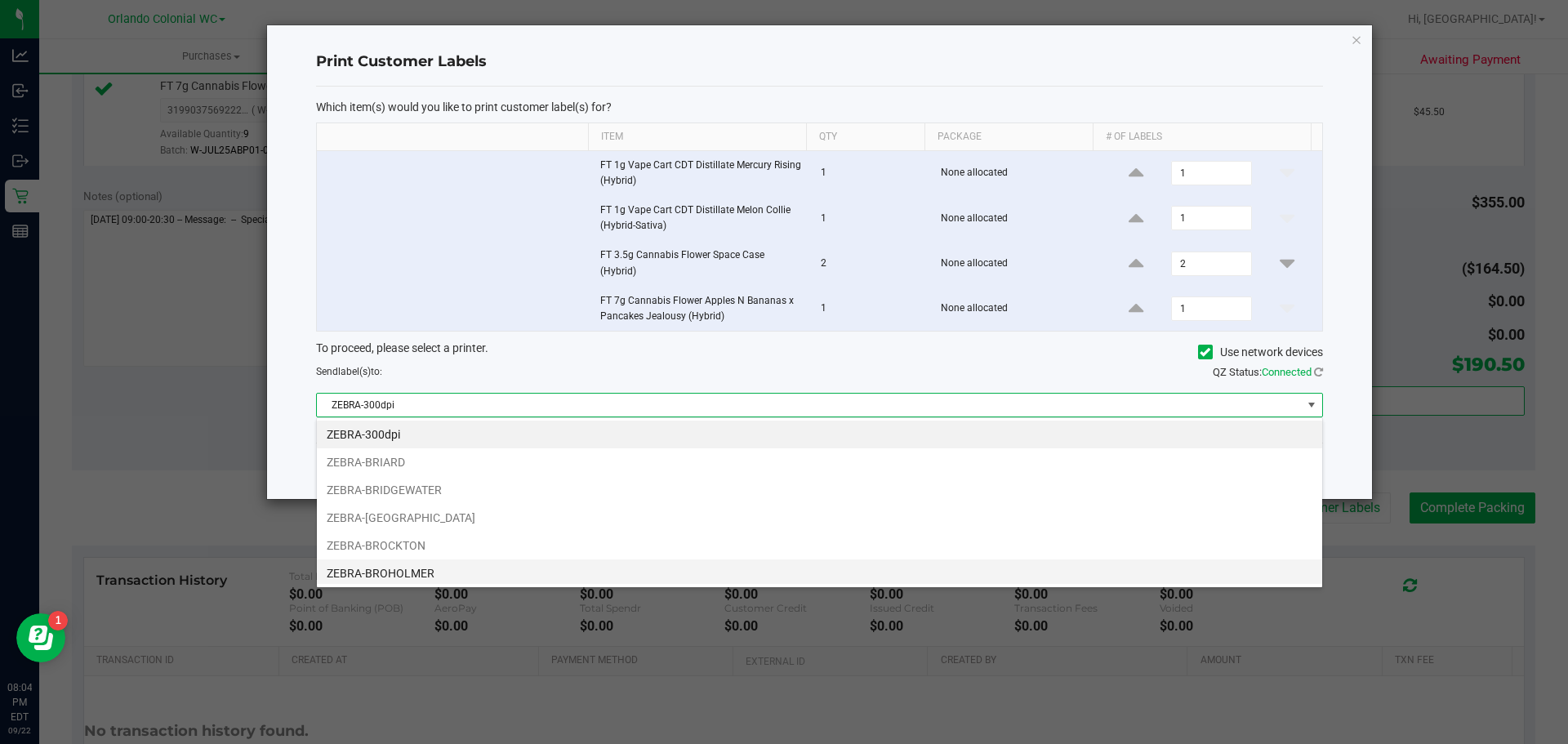
click at [450, 573] on li "ZEBRA-BROHOLMER" at bounding box center [819, 573] width 1005 height 27
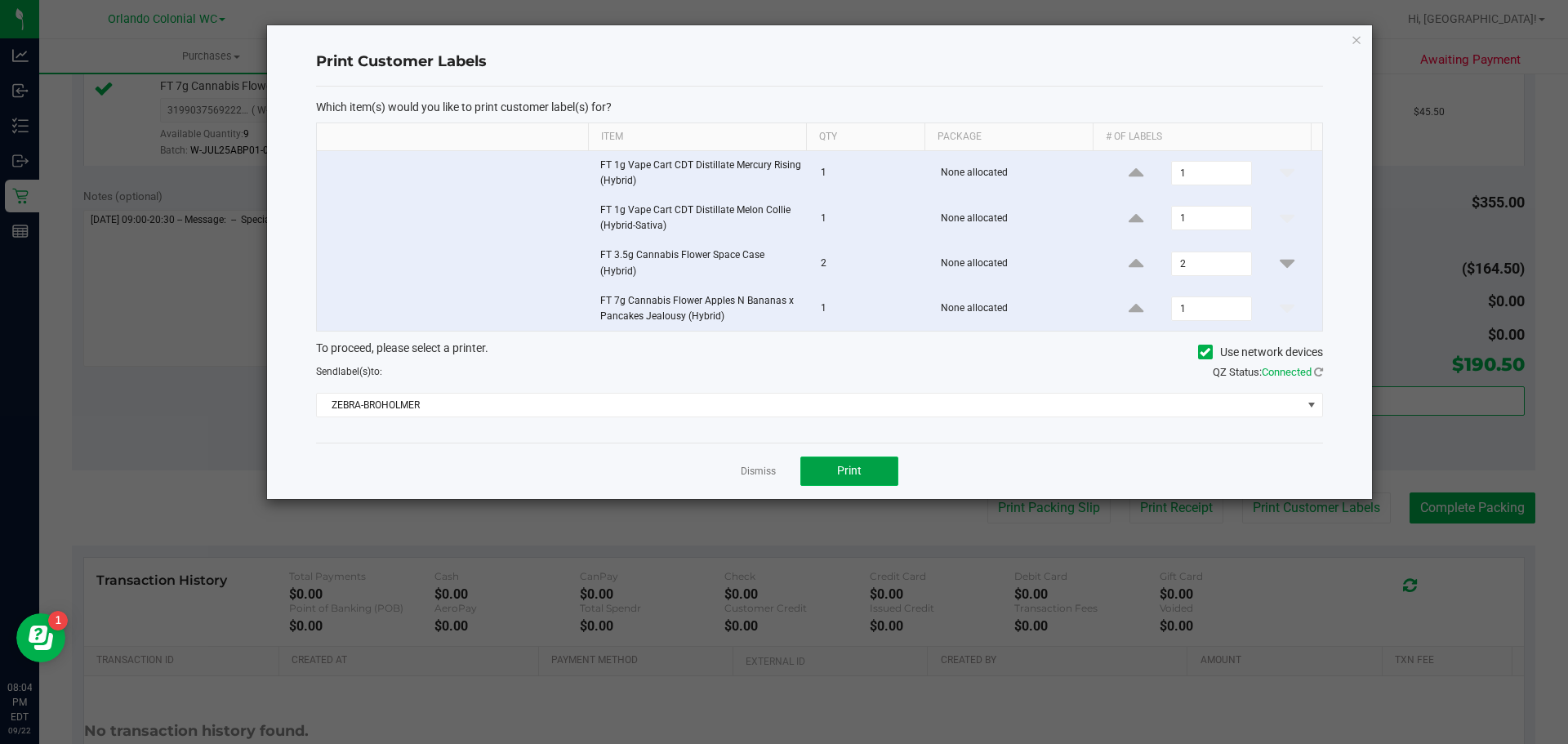
click at [828, 474] on button "Print" at bounding box center [850, 471] width 98 height 29
click at [752, 475] on link "Dismiss" at bounding box center [758, 472] width 35 height 14
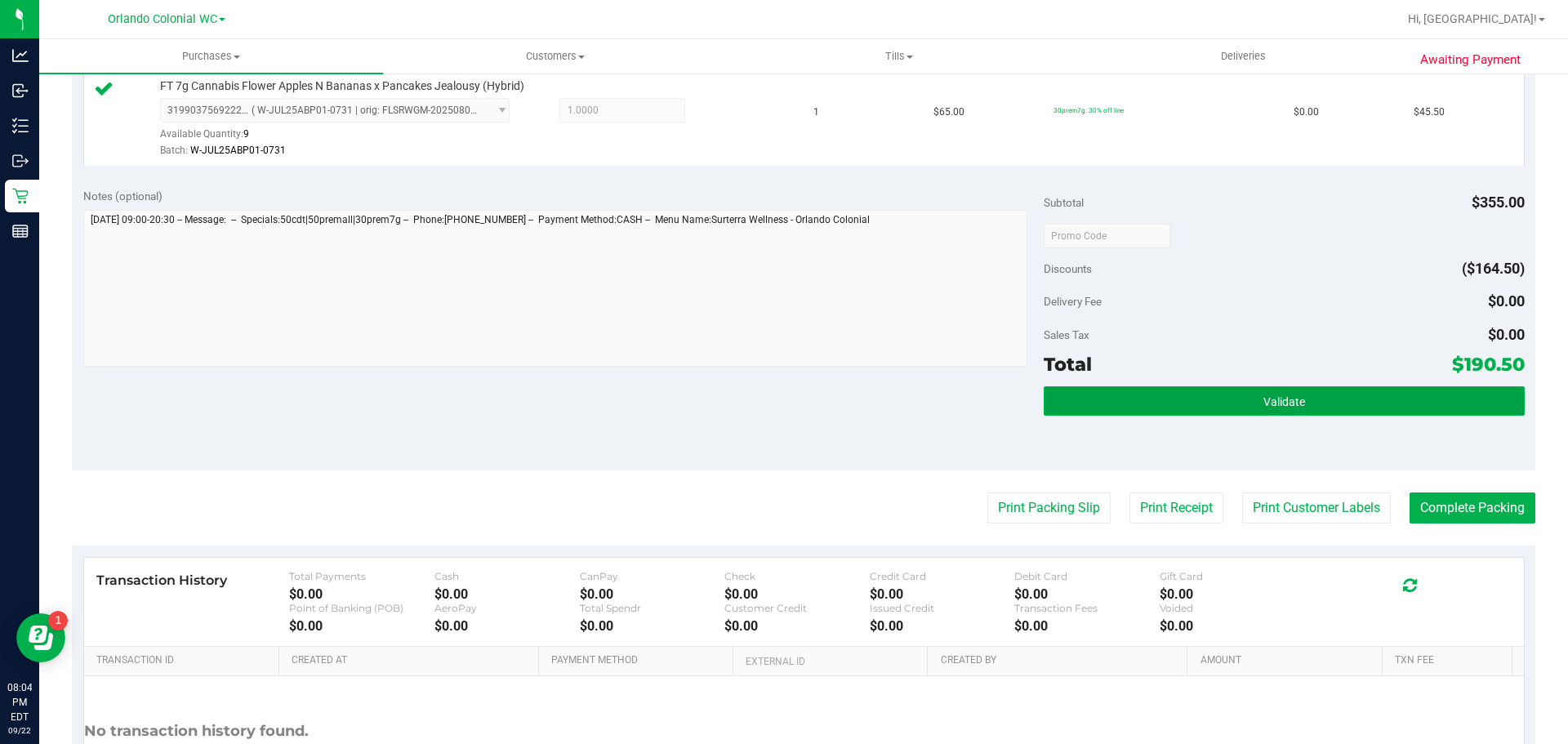
click at [1382, 412] on button "Validate" at bounding box center [1283, 401] width 480 height 29
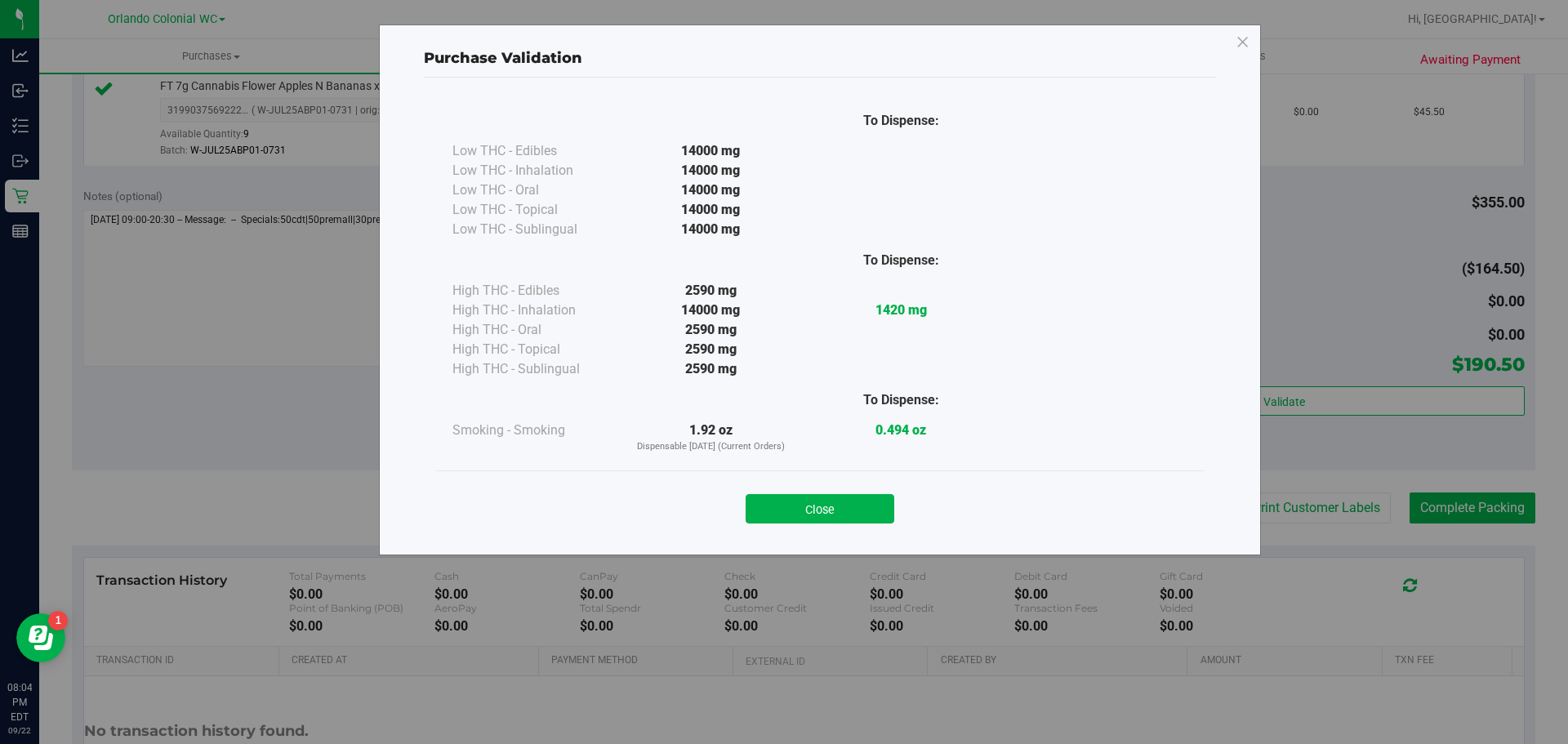
click at [861, 526] on div "Close" at bounding box center [819, 503] width 767 height 66
click at [882, 513] on button "Close" at bounding box center [819, 509] width 148 height 29
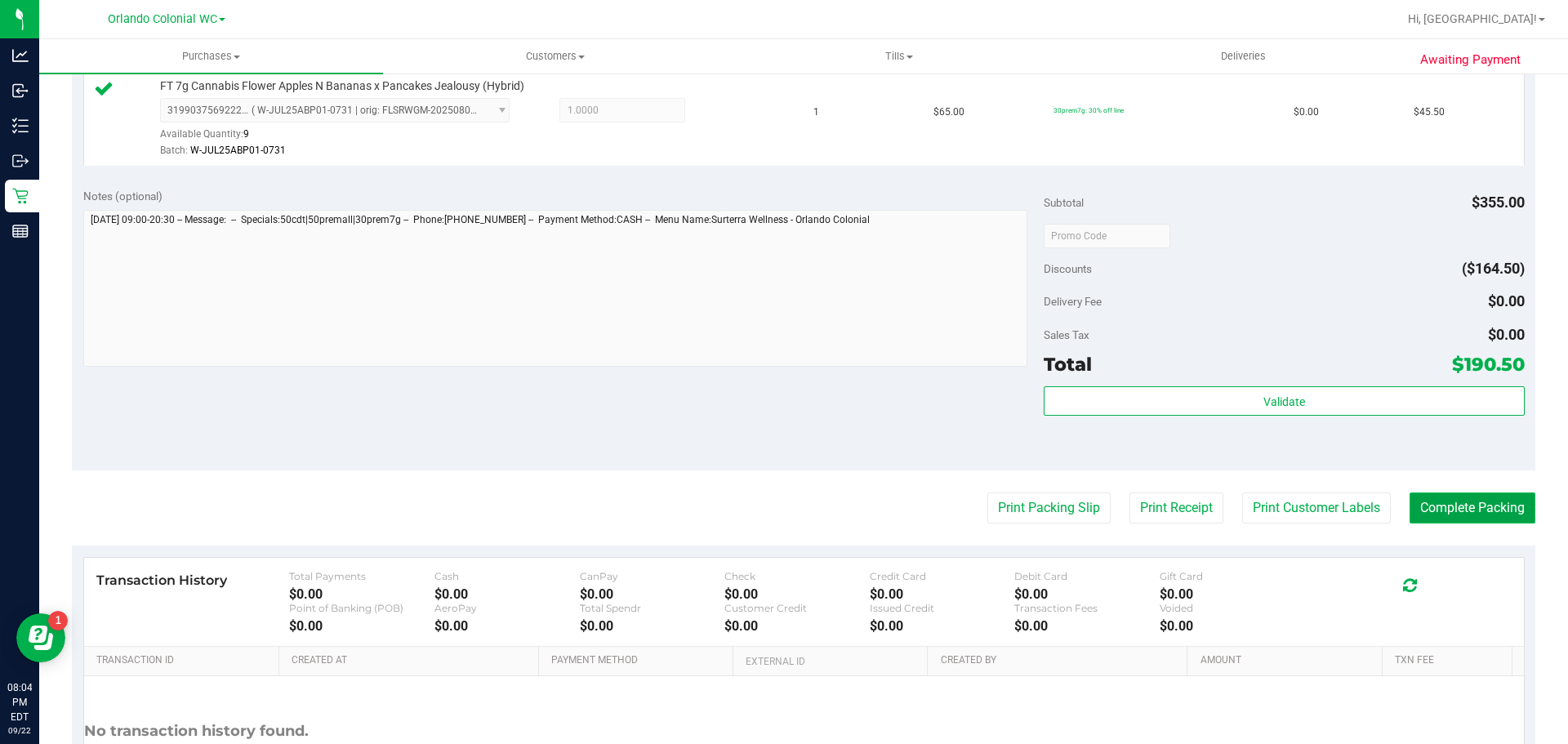
click at [1446, 511] on button "Complete Packing" at bounding box center [1472, 508] width 126 height 31
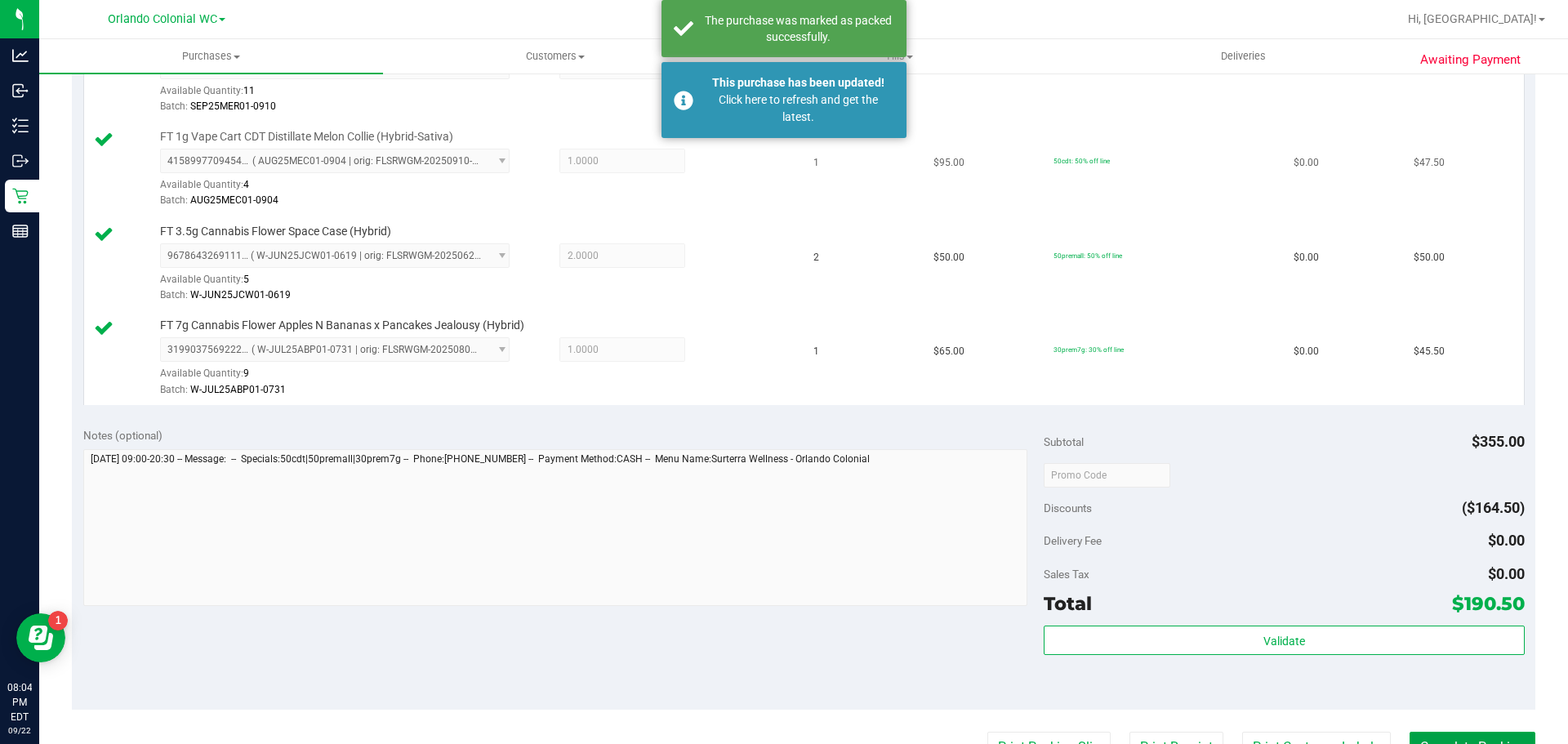
scroll to position [327, 0]
